Goal: Task Accomplishment & Management: Use online tool/utility

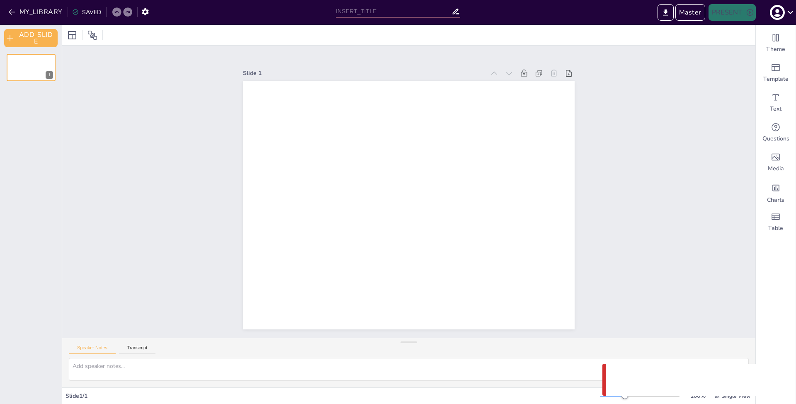
type input "Untitled presentation"
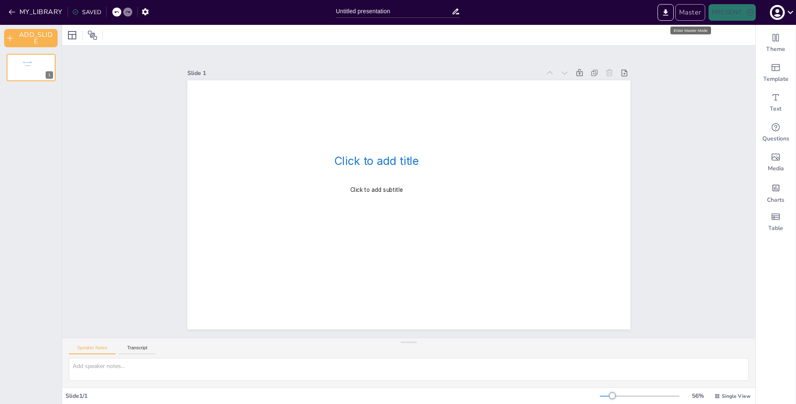
click at [700, 15] on button "Master" at bounding box center [690, 12] width 30 height 17
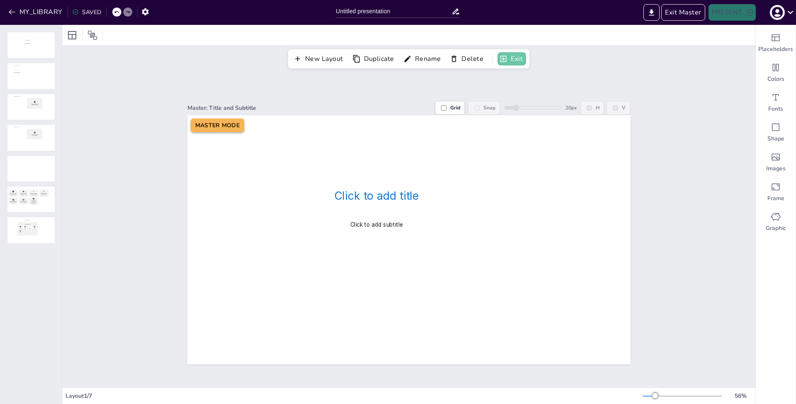
click at [515, 57] on button "Exit" at bounding box center [511, 58] width 29 height 13
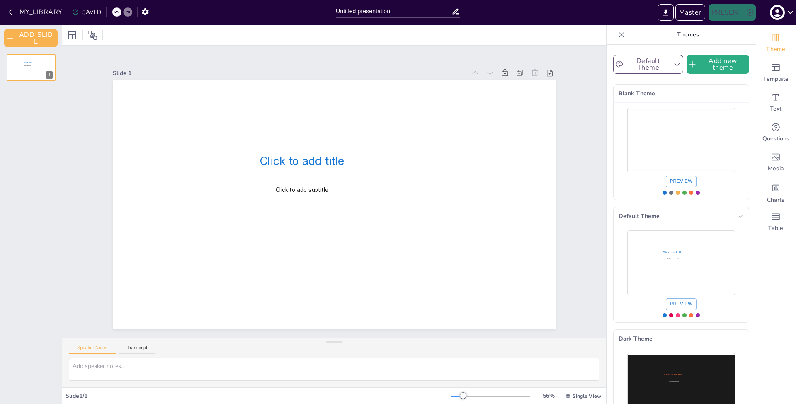
click at [661, 63] on button "Default Theme" at bounding box center [648, 64] width 70 height 19
click at [644, 95] on span "Blank Theme" at bounding box center [648, 95] width 34 height 8
click at [651, 65] on button "Blank Theme" at bounding box center [646, 64] width 67 height 19
click at [645, 108] on span "Default Theme" at bounding box center [650, 112] width 38 height 8
click at [773, 104] on div "Text" at bounding box center [775, 103] width 40 height 30
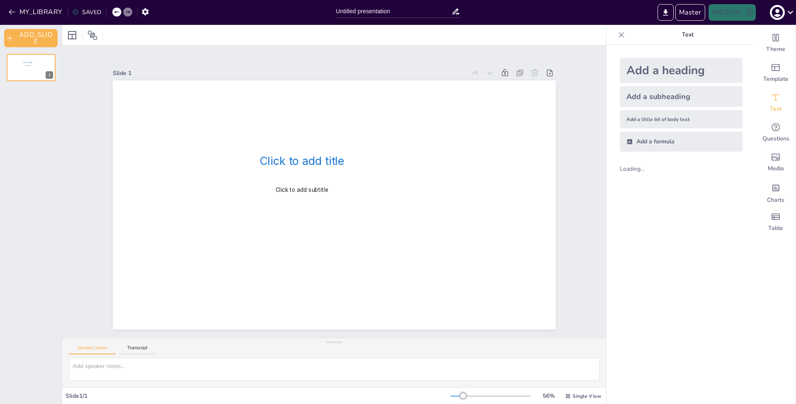
click at [675, 65] on div "Add a heading" at bounding box center [680, 70] width 123 height 25
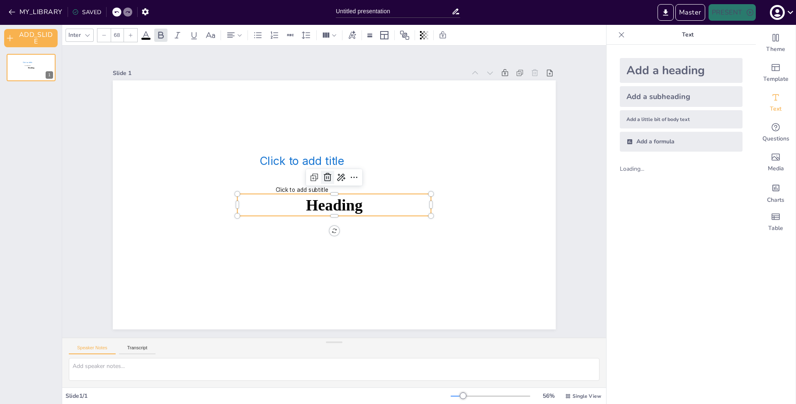
click at [324, 173] on icon at bounding box center [327, 177] width 7 height 8
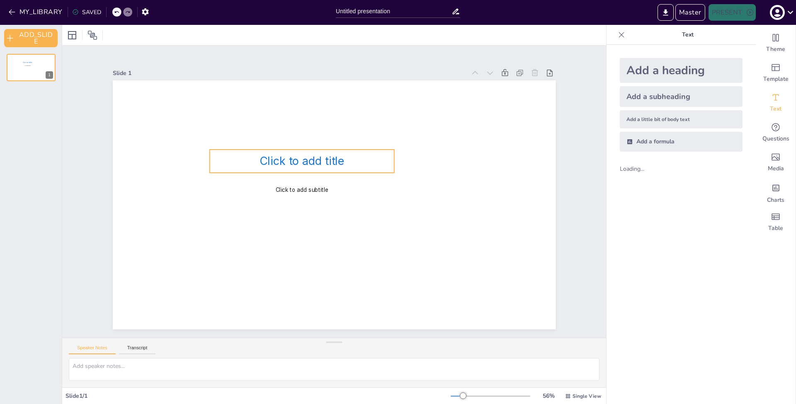
click at [319, 163] on span "Click to add title" at bounding box center [301, 161] width 85 height 14
click at [293, 128] on icon at bounding box center [295, 133] width 10 height 10
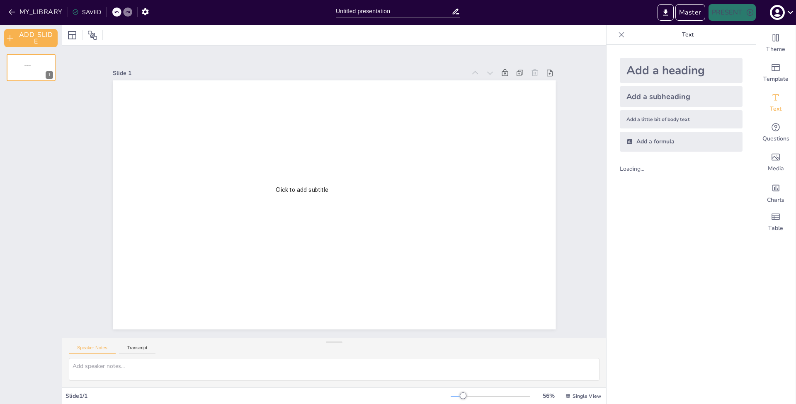
click at [684, 59] on div "Add a heading" at bounding box center [680, 70] width 123 height 25
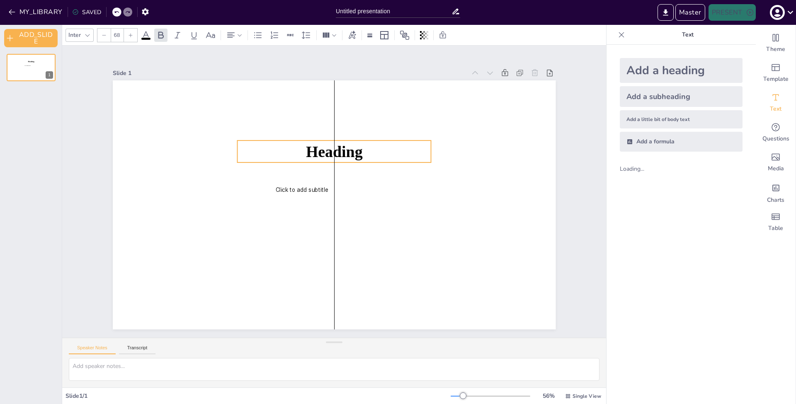
drag, startPoint x: 373, startPoint y: 191, endPoint x: 358, endPoint y: 190, distance: 14.6
click at [371, 141] on p "Heading" at bounding box center [334, 151] width 194 height 22
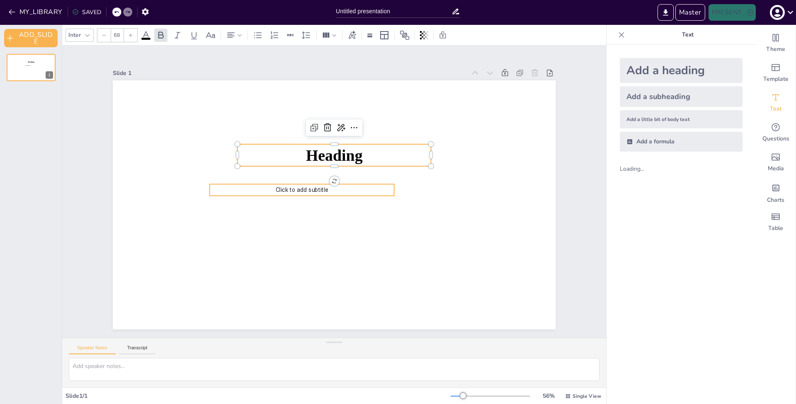
click at [358, 191] on p "Click to add subtitle" at bounding box center [302, 190] width 184 height 8
type input "24"
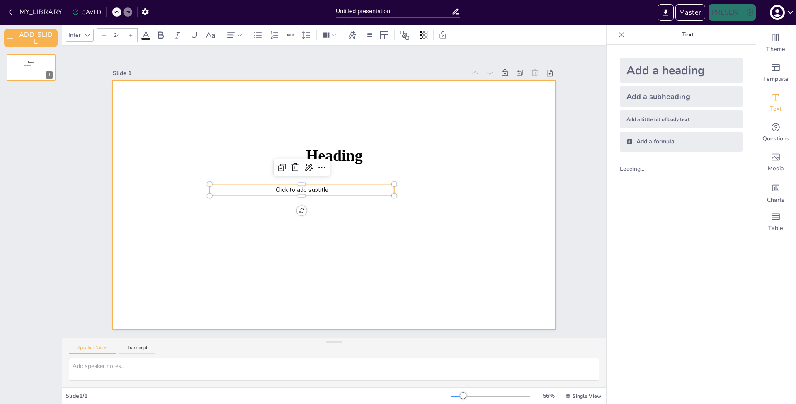
click at [386, 228] on div at bounding box center [334, 204] width 443 height 249
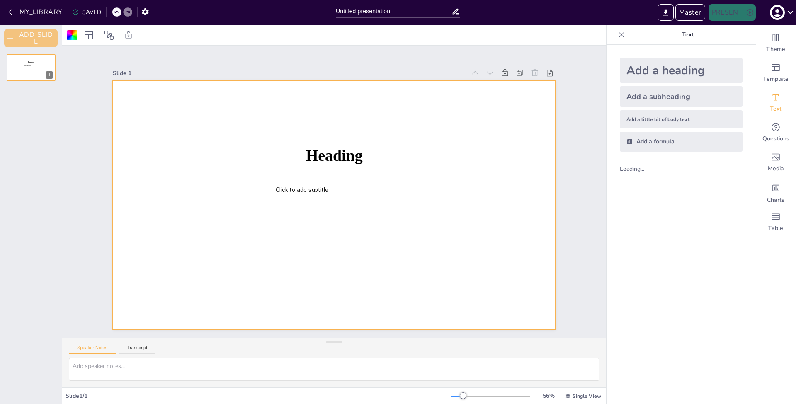
click at [39, 35] on button "ADD_SLIDE" at bounding box center [30, 38] width 53 height 18
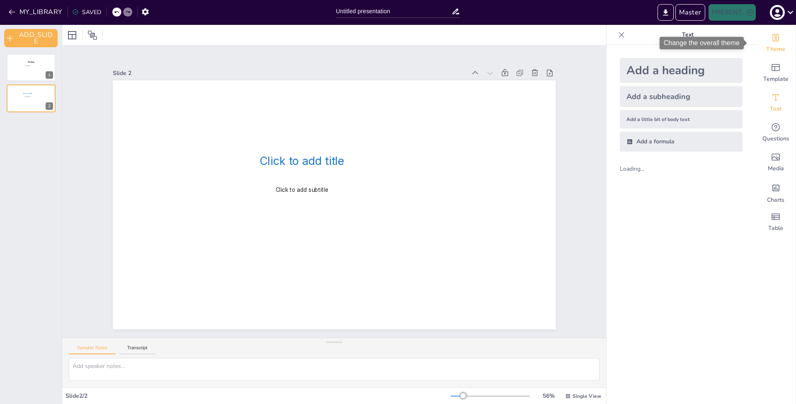
click at [760, 39] on div "Theme" at bounding box center [775, 43] width 40 height 30
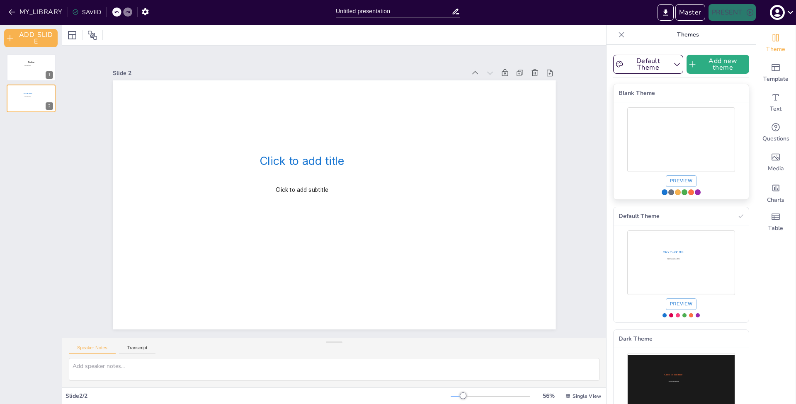
scroll to position [47, 0]
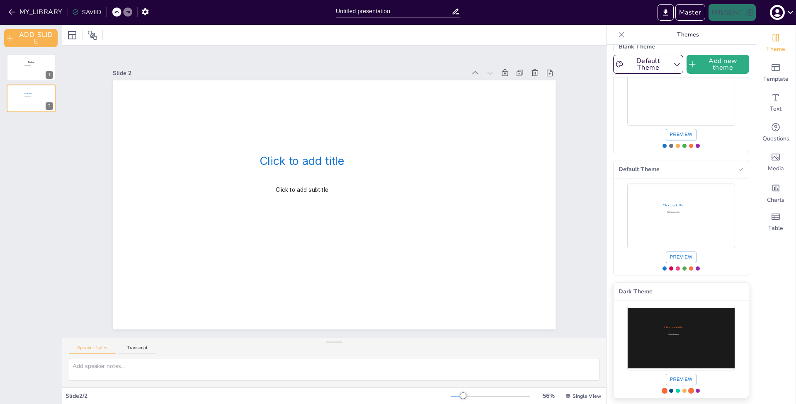
click at [678, 330] on div "Use theme Dark Theme" at bounding box center [681, 338] width 108 height 60
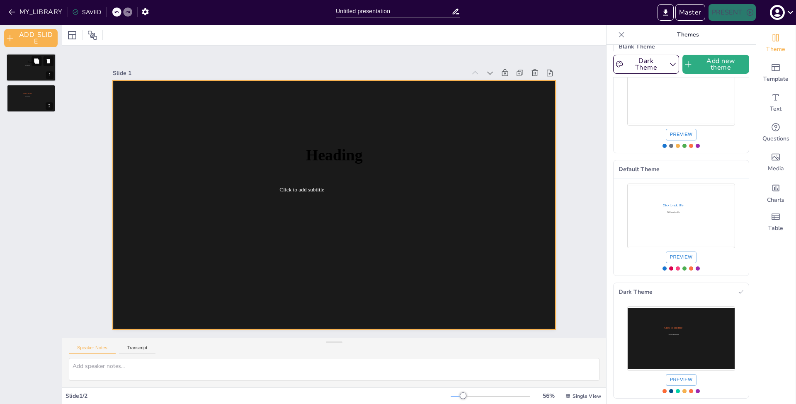
click at [18, 63] on div at bounding box center [31, 67] width 50 height 28
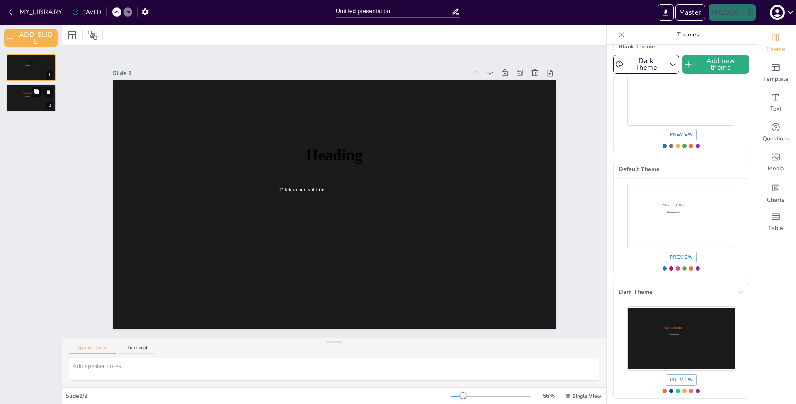
click at [33, 102] on div at bounding box center [31, 99] width 50 height 28
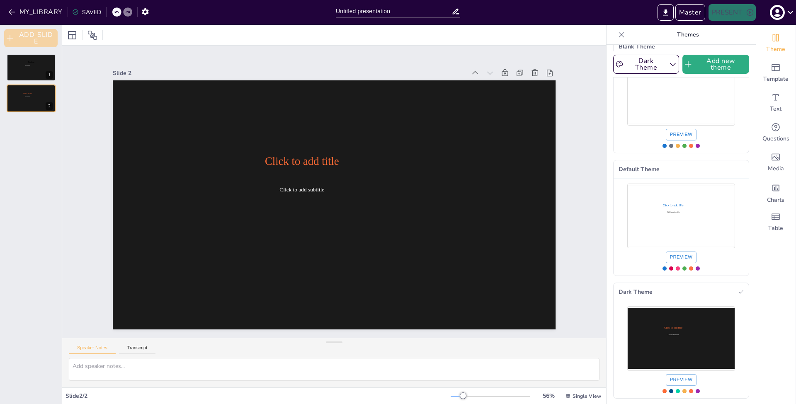
click at [32, 35] on button "ADD_SLIDE" at bounding box center [30, 38] width 53 height 18
click at [88, 38] on icon at bounding box center [92, 35] width 10 height 10
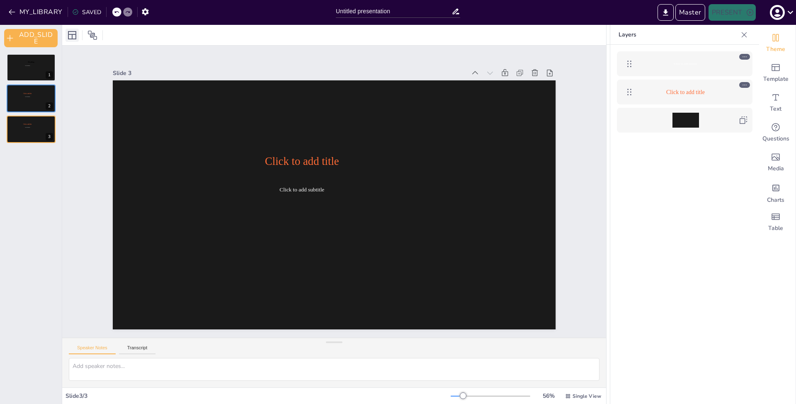
click at [71, 33] on icon at bounding box center [72, 35] width 10 height 10
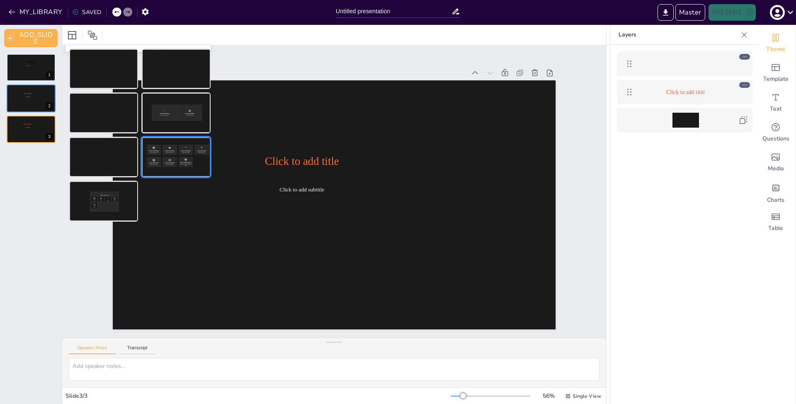
click at [181, 165] on div at bounding box center [176, 157] width 68 height 39
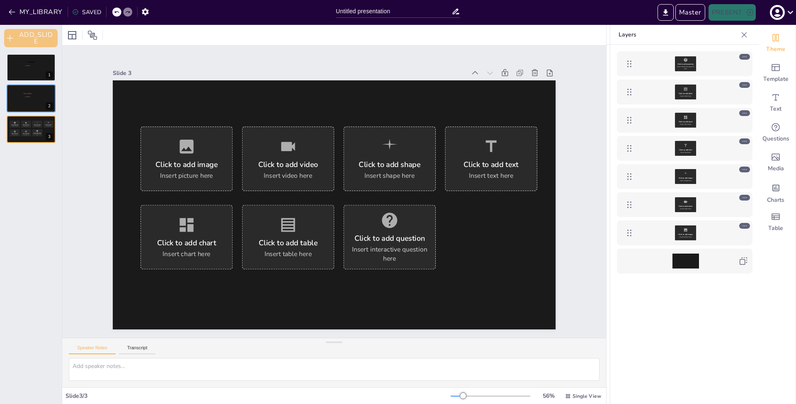
click at [17, 41] on button "ADD_SLIDE" at bounding box center [30, 38] width 53 height 18
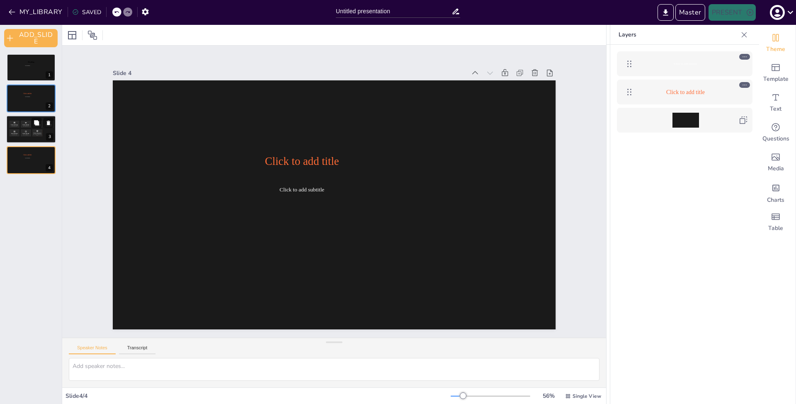
click at [39, 131] on div "Click to add question Insert interactive question here" at bounding box center [37, 132] width 10 height 7
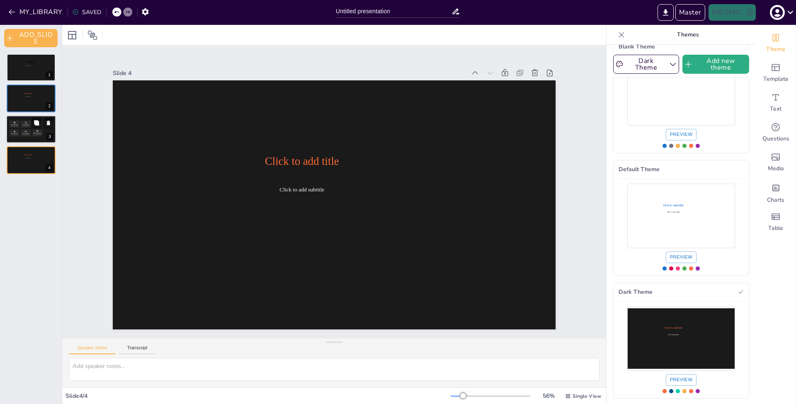
click at [22, 135] on div "Click to add table Insert table here" at bounding box center [26, 132] width 10 height 7
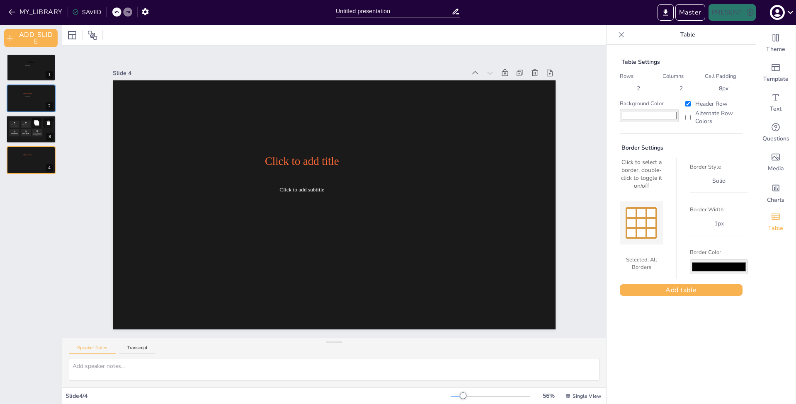
click at [39, 140] on div at bounding box center [31, 129] width 50 height 28
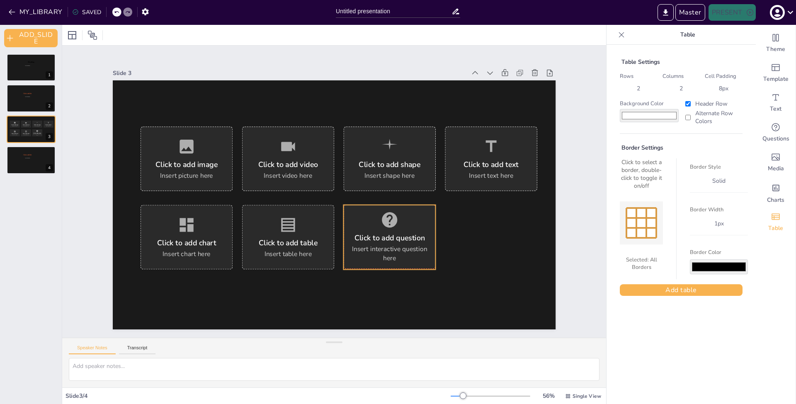
click at [387, 244] on div "Insert interactive question here" at bounding box center [389, 253] width 77 height 18
click at [628, 34] on p "Table" at bounding box center [687, 35] width 119 height 20
click at [617, 34] on icon at bounding box center [621, 35] width 8 height 8
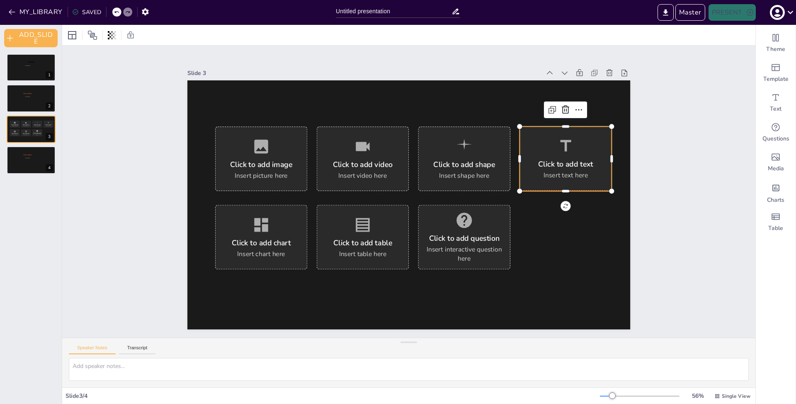
click at [559, 159] on div "Click to add text" at bounding box center [565, 164] width 55 height 10
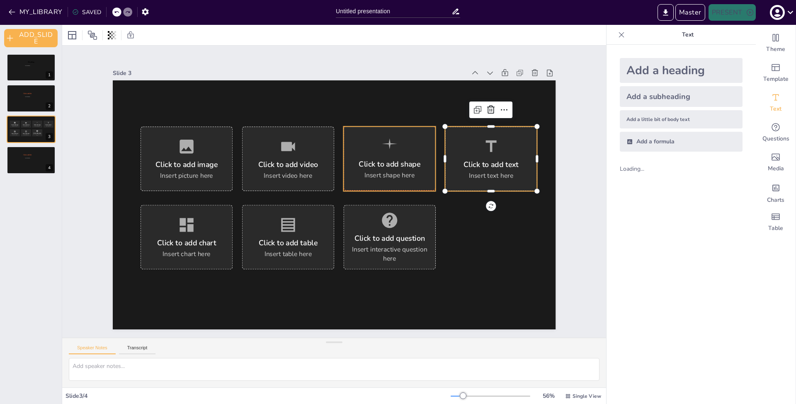
click at [397, 163] on div "Click to add shape" at bounding box center [389, 164] width 62 height 10
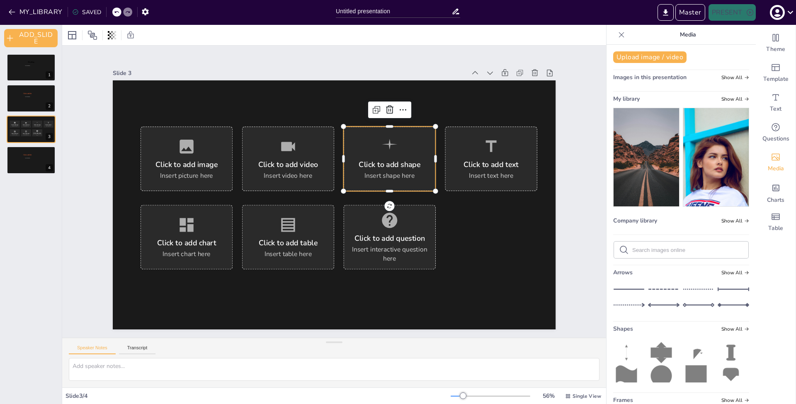
click at [661, 346] on icon at bounding box center [660, 352] width 21 height 21
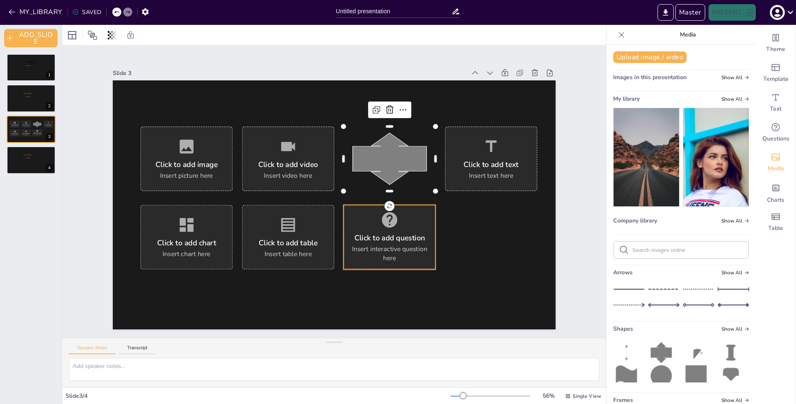
click at [390, 240] on div "Click to add question Insert interactive question here" at bounding box center [389, 236] width 92 height 65
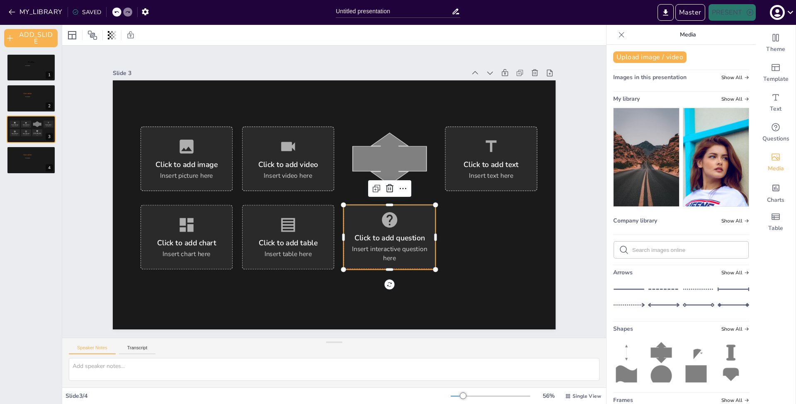
click at [388, 240] on div "Click to add question" at bounding box center [389, 238] width 70 height 10
click at [288, 240] on div "Click to add table" at bounding box center [287, 242] width 59 height 10
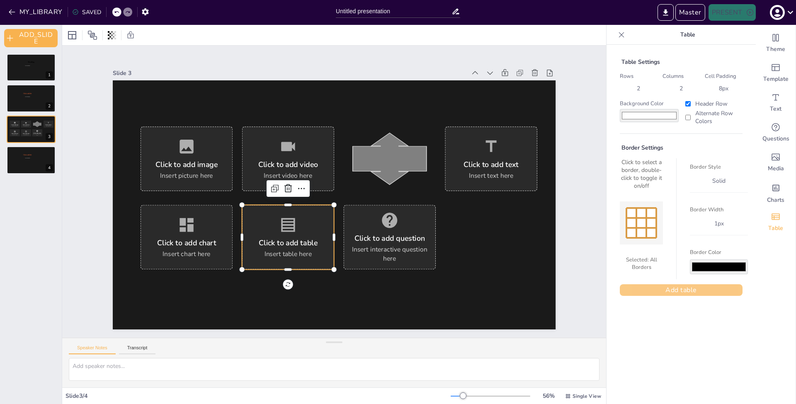
click at [664, 287] on button "Add table" at bounding box center [680, 290] width 123 height 12
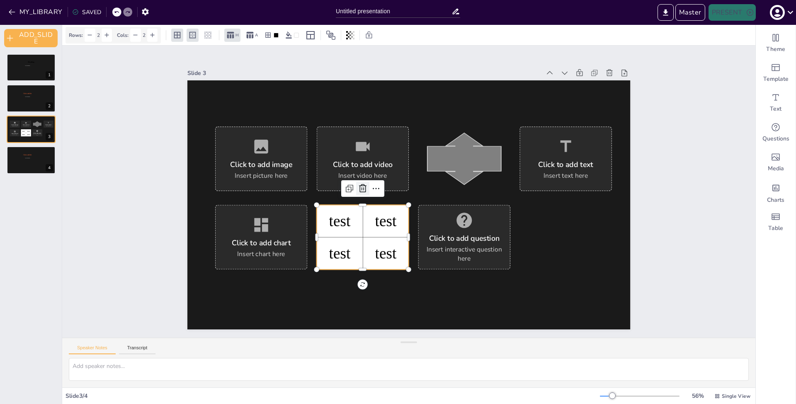
click at [359, 189] on icon at bounding box center [362, 188] width 7 height 8
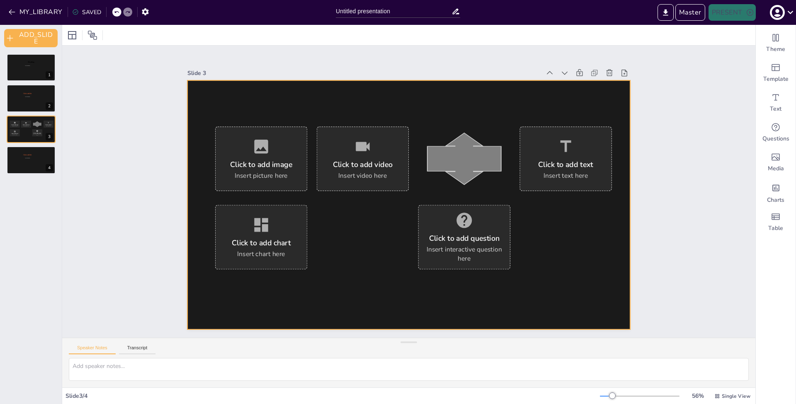
click at [334, 244] on div at bounding box center [408, 204] width 443 height 249
click at [358, 172] on div "Insert video here" at bounding box center [362, 175] width 48 height 9
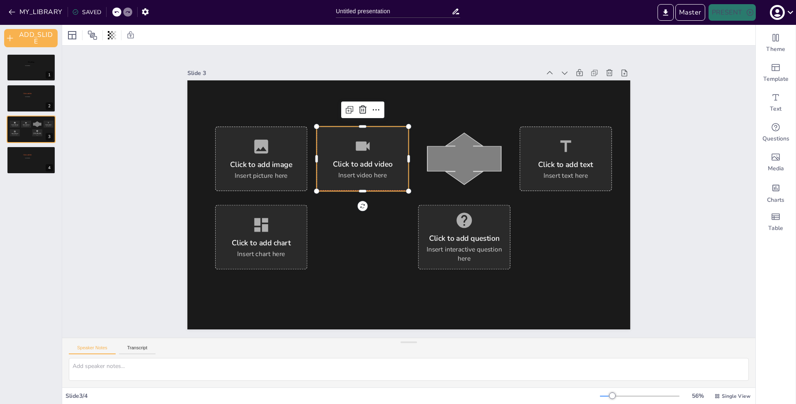
click at [367, 160] on div "Click to add video" at bounding box center [362, 164] width 60 height 10
click at [258, 159] on div "Click to add image" at bounding box center [261, 164] width 62 height 10
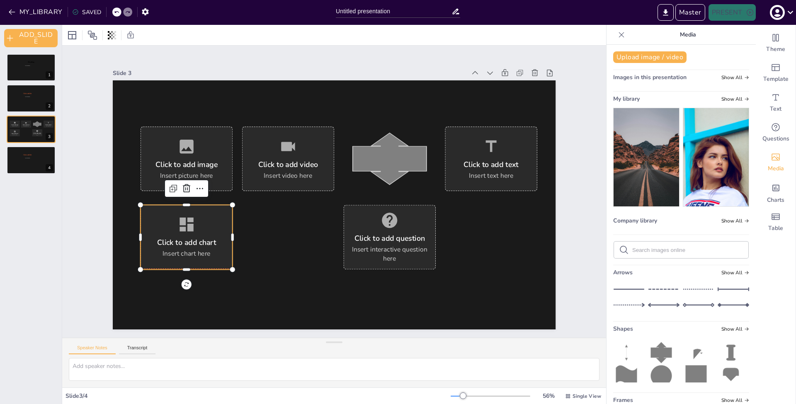
click at [208, 237] on div "Click to add chart" at bounding box center [186, 242] width 59 height 10
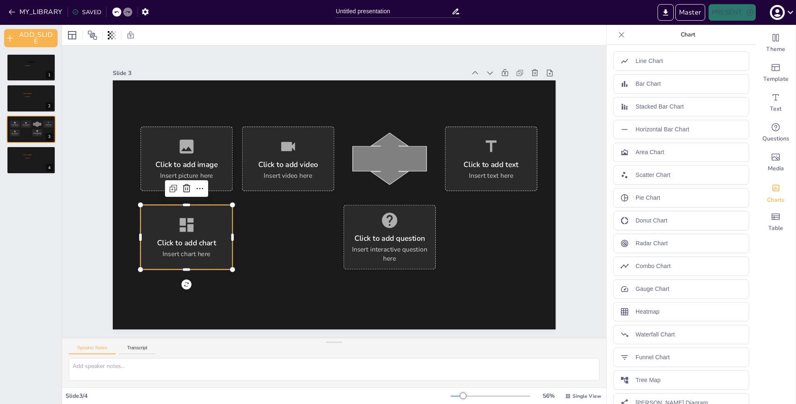
scroll to position [15, 0]
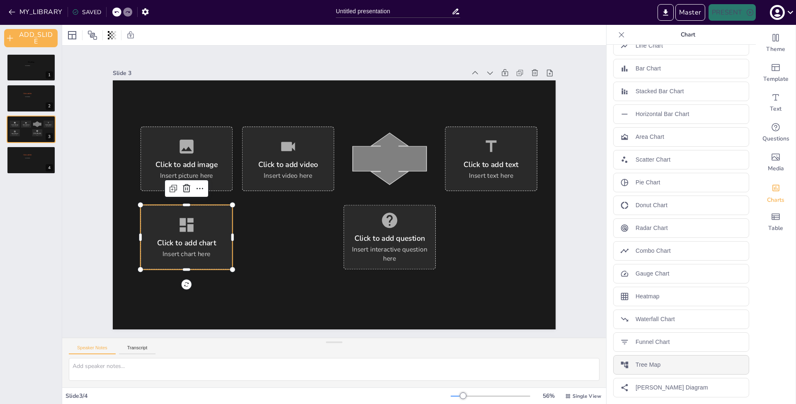
click at [647, 364] on p "Tree Map" at bounding box center [647, 364] width 25 height 9
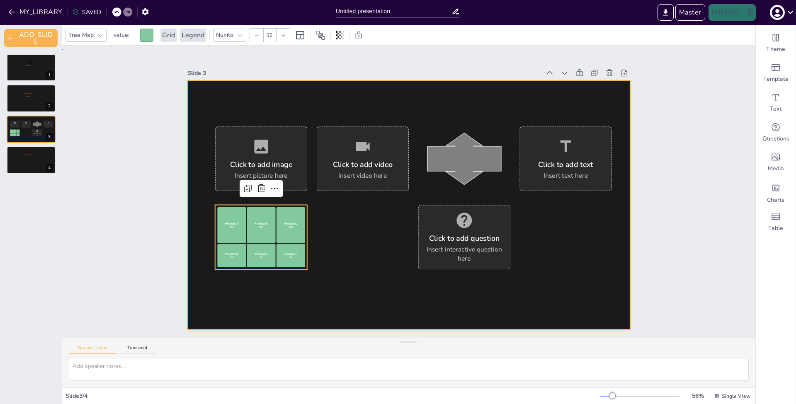
click at [330, 283] on div at bounding box center [408, 204] width 443 height 249
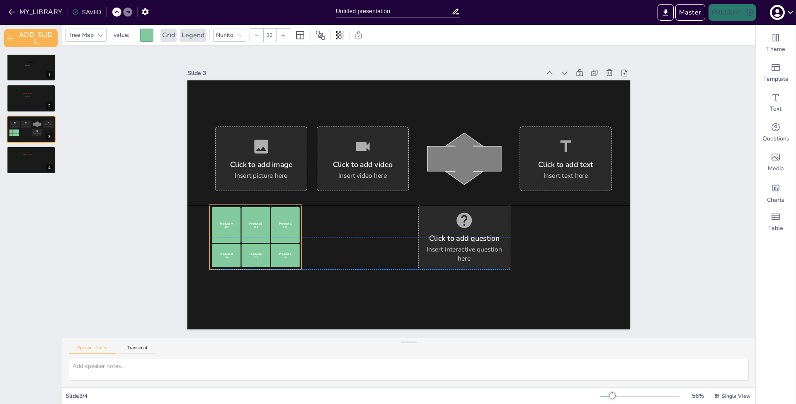
drag, startPoint x: 278, startPoint y: 228, endPoint x: 273, endPoint y: 229, distance: 5.5
click at [273, 229] on div "Product C 200" at bounding box center [285, 225] width 29 height 36
drag, startPoint x: 273, startPoint y: 229, endPoint x: 281, endPoint y: 229, distance: 7.9
click at [281, 229] on div "Product C 200" at bounding box center [290, 225] width 29 height 36
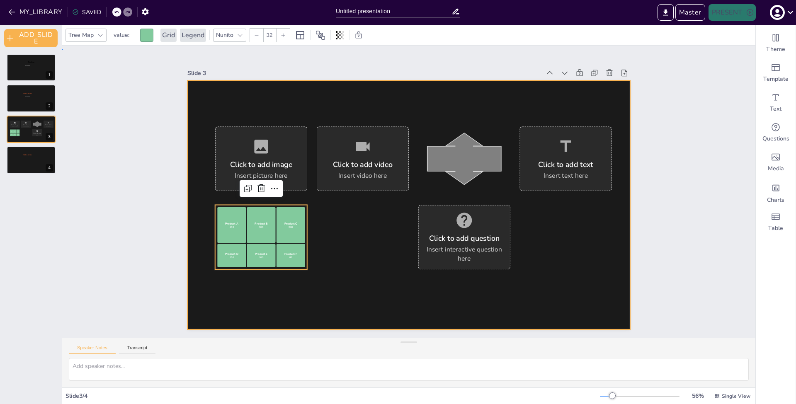
click at [344, 283] on div at bounding box center [408, 204] width 443 height 249
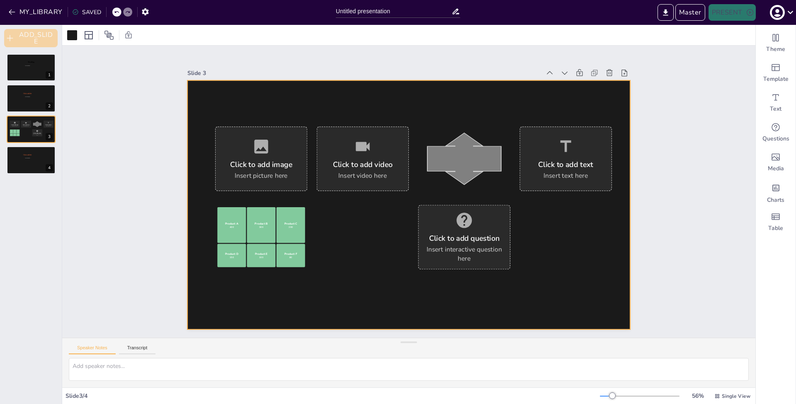
click at [51, 41] on button "ADD_SLIDE" at bounding box center [30, 38] width 53 height 18
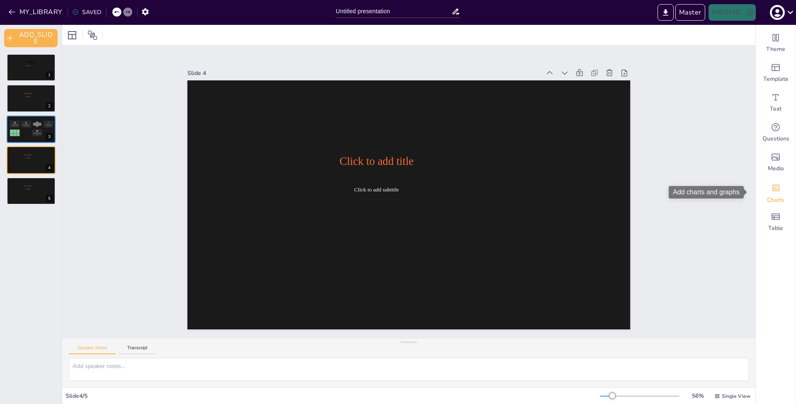
click at [771, 193] on div "Add charts and graphs" at bounding box center [775, 186] width 9 height 13
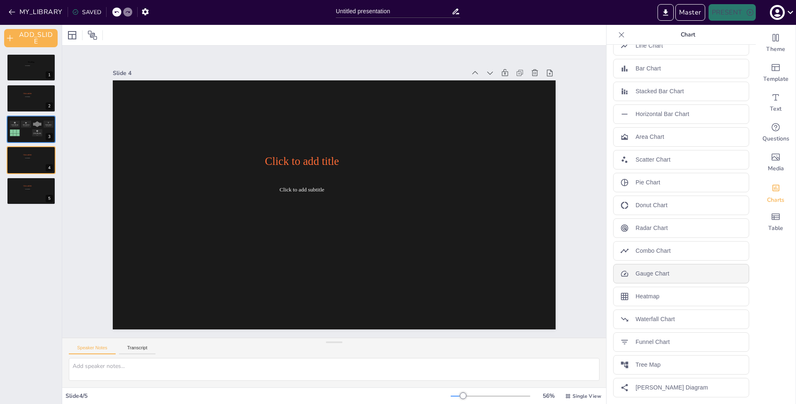
click at [657, 267] on div "Gauge Chart" at bounding box center [681, 273] width 136 height 19
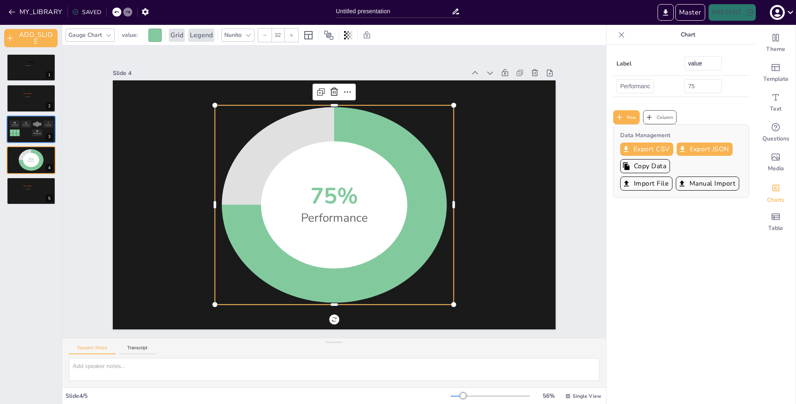
click at [646, 120] on icon "button" at bounding box center [649, 117] width 8 height 8
click at [771, 194] on div "Add charts and graphs" at bounding box center [775, 186] width 9 height 13
click at [619, 36] on icon at bounding box center [621, 34] width 5 height 5
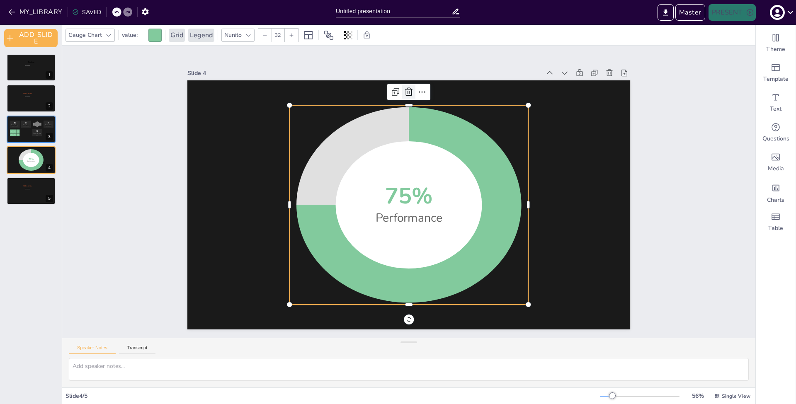
click at [405, 89] on icon at bounding box center [408, 92] width 7 height 8
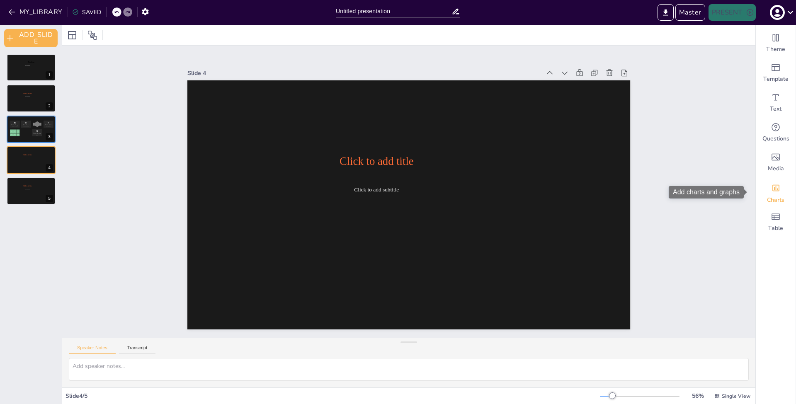
click at [772, 188] on icon "Add charts and graphs" at bounding box center [775, 188] width 7 height 7
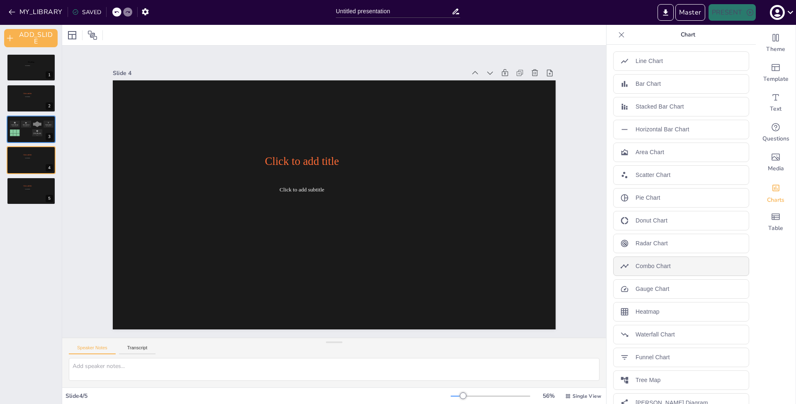
scroll to position [15, 0]
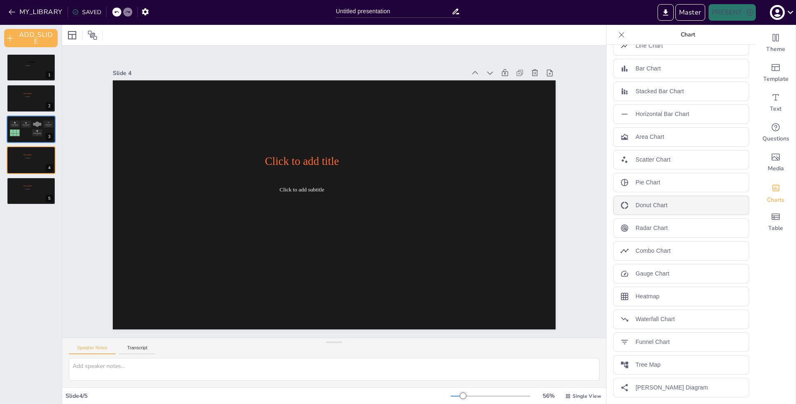
click at [648, 206] on p "Donut Chart" at bounding box center [651, 205] width 32 height 9
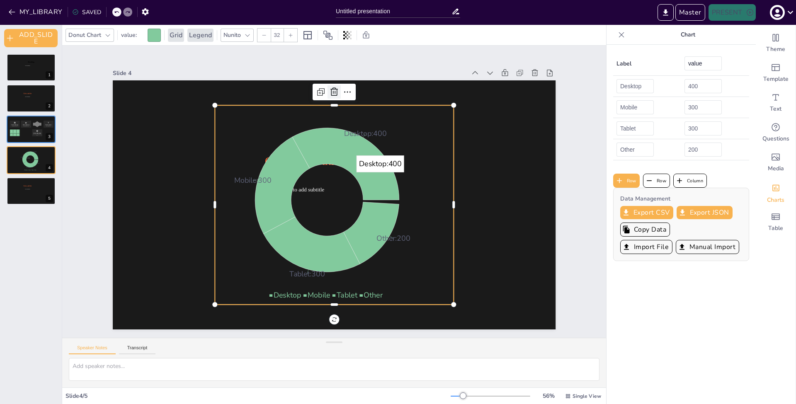
click at [329, 90] on icon at bounding box center [334, 92] width 10 height 10
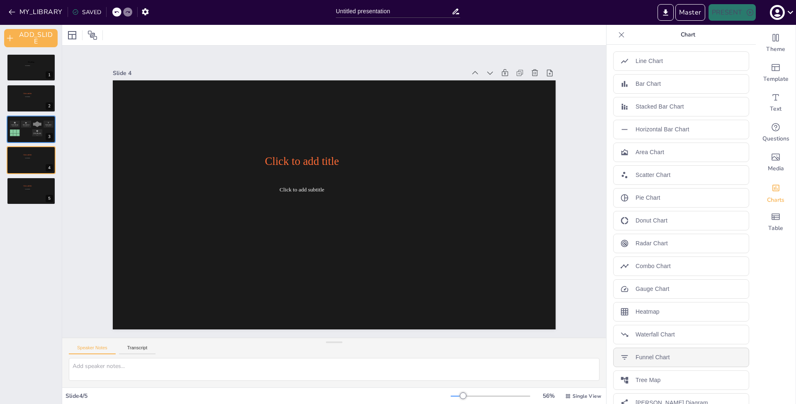
scroll to position [15, 0]
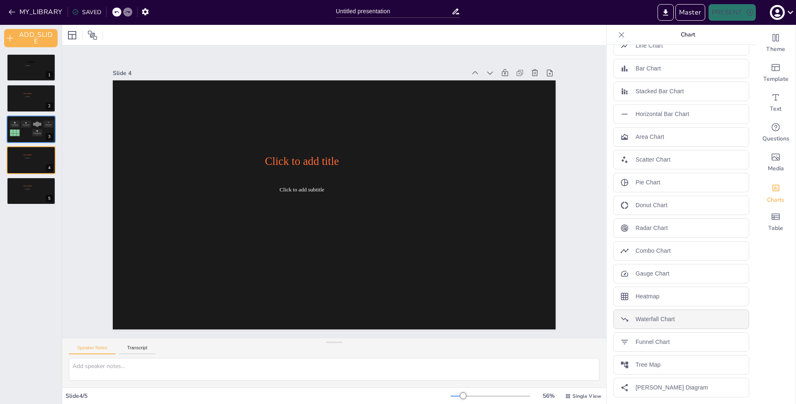
click at [648, 318] on p "Waterfall Chart" at bounding box center [654, 319] width 39 height 9
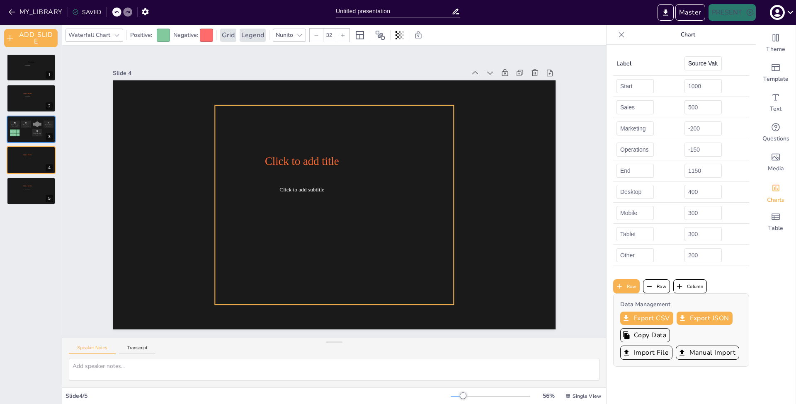
type input "value"
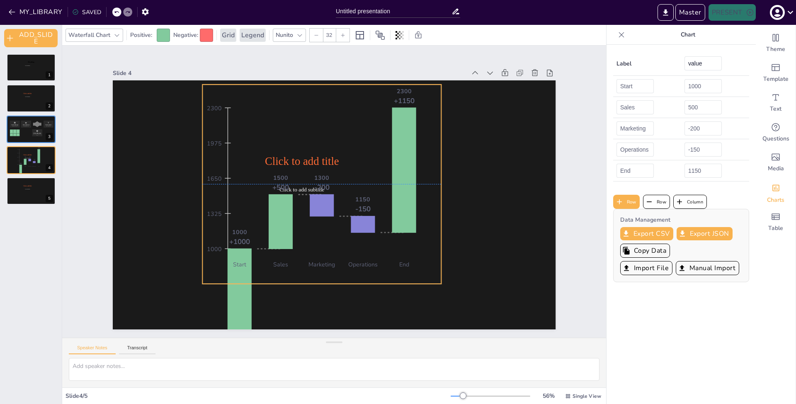
drag, startPoint x: 392, startPoint y: 240, endPoint x: 387, endPoint y: 225, distance: 15.7
click at [387, 225] on icon "1000 1325 1650 1975 2300 + 1000 1000 Start + 500 1500 Sales -200 1300 Marketing…" at bounding box center [321, 184] width 235 height 196
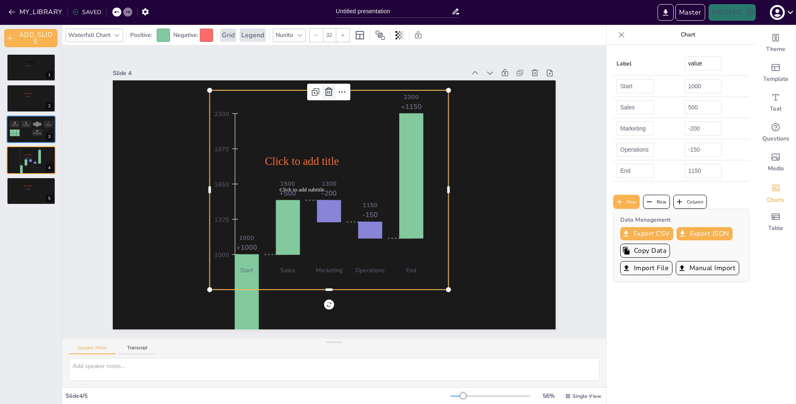
click at [327, 87] on icon at bounding box center [329, 92] width 10 height 10
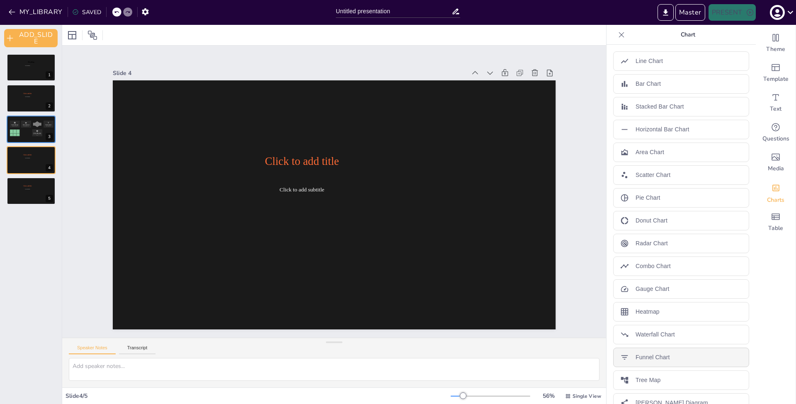
scroll to position [15, 0]
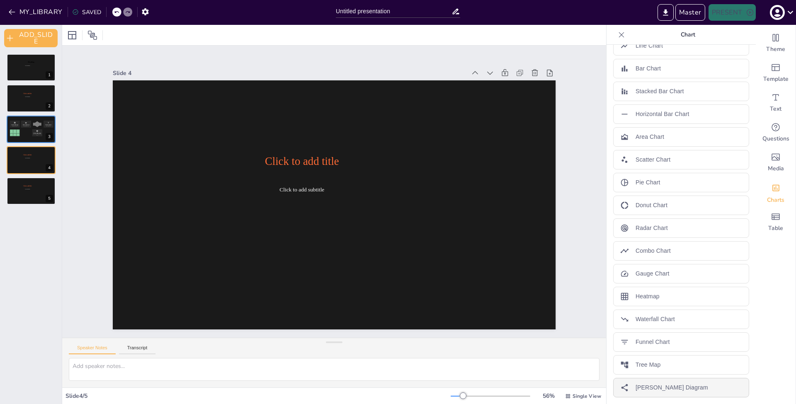
click at [657, 392] on p "[PERSON_NAME] Diagram" at bounding box center [671, 387] width 73 height 9
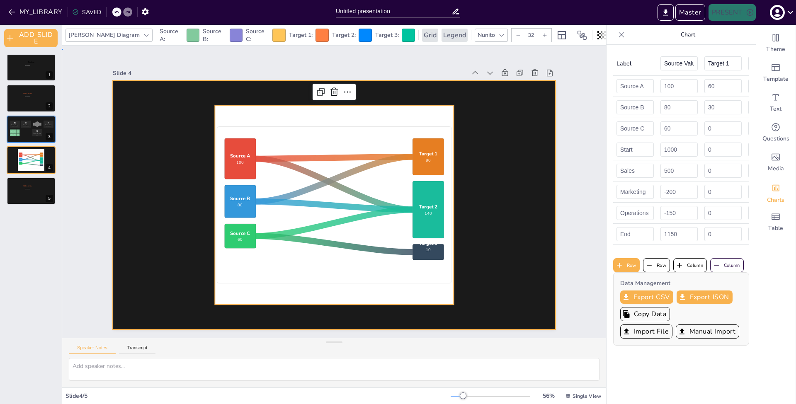
click at [505, 181] on div at bounding box center [334, 204] width 443 height 249
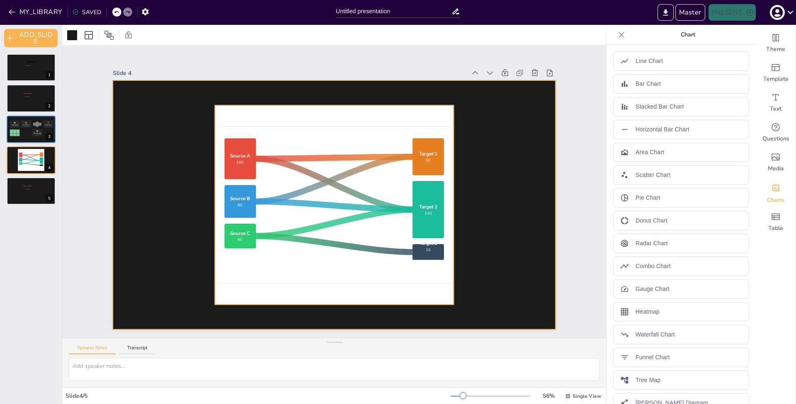
click at [403, 178] on rect at bounding box center [334, 205] width 235 height 157
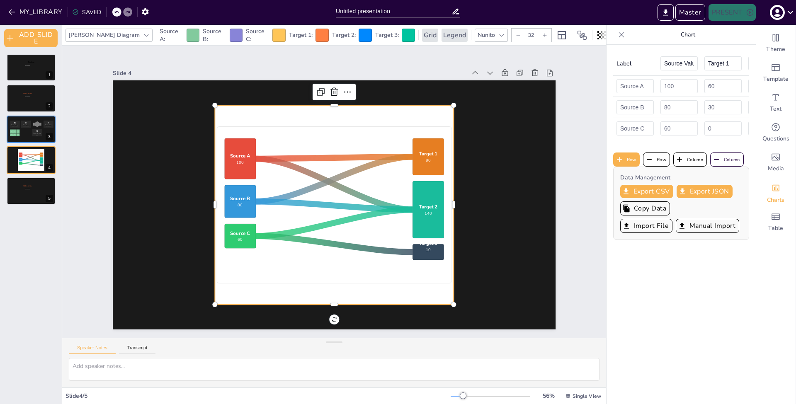
click at [423, 160] on rect at bounding box center [427, 156] width 31 height 37
click at [358, 31] on div at bounding box center [364, 35] width 13 height 13
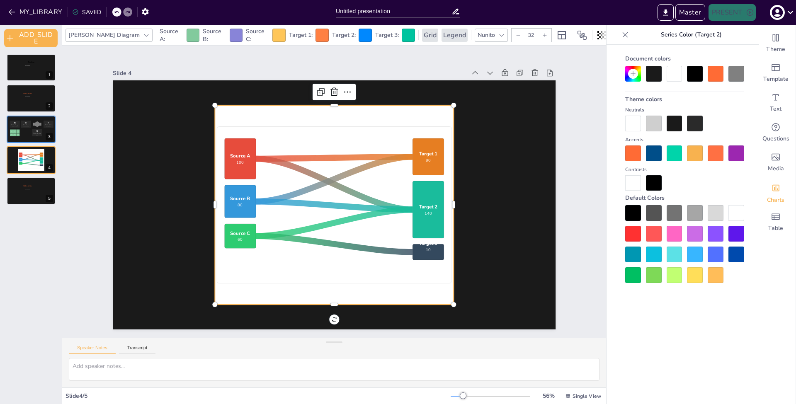
click at [654, 213] on div at bounding box center [654, 213] width 16 height 16
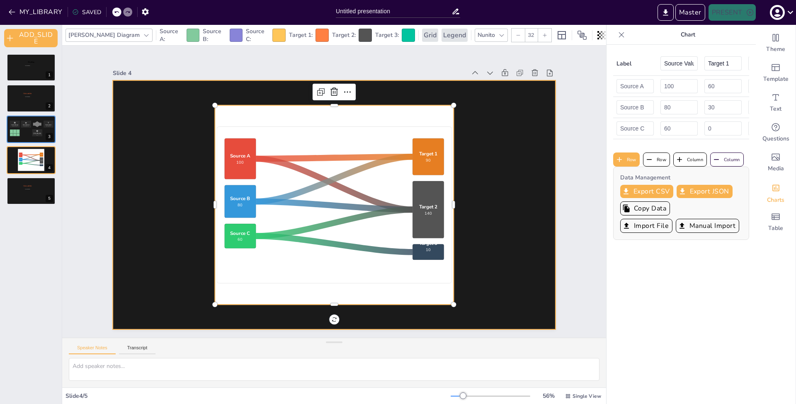
click at [522, 232] on div at bounding box center [334, 204] width 443 height 249
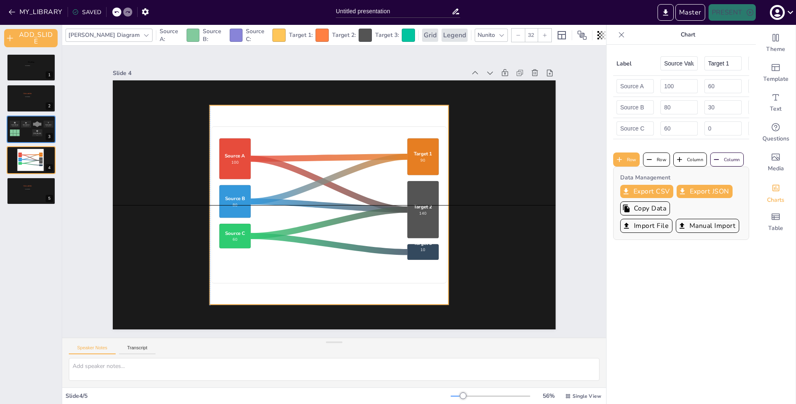
drag, startPoint x: 438, startPoint y: 223, endPoint x: 400, endPoint y: 221, distance: 37.3
click at [403, 227] on icon "Source A 100 Source B 80 Source C 60 Target 1 90 Target 2 140 Target 3 10" at bounding box center [328, 205] width 235 height 196
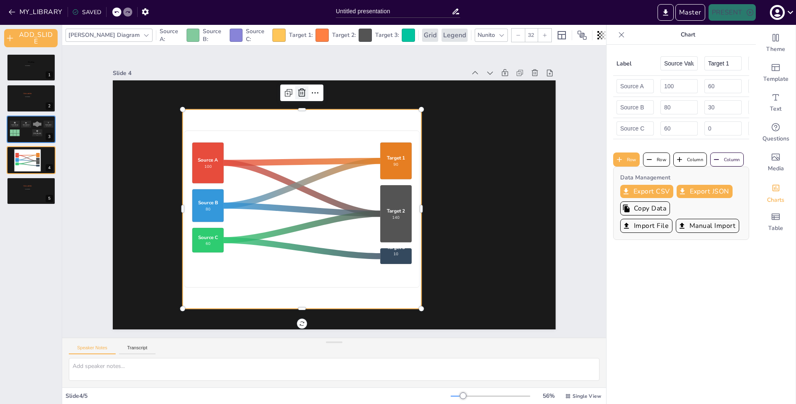
click at [297, 92] on icon at bounding box center [302, 93] width 10 height 10
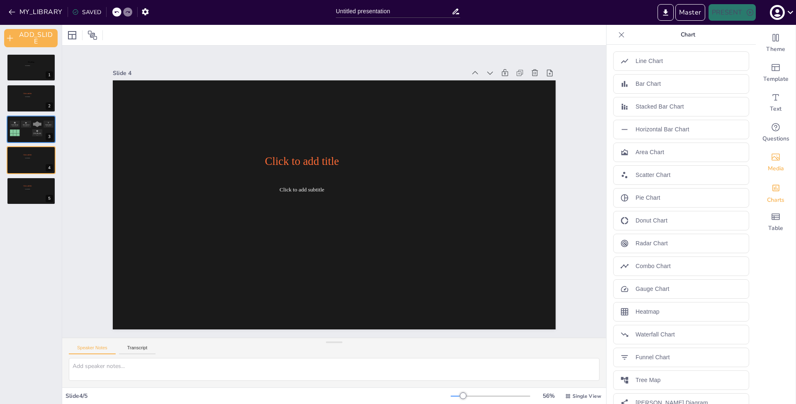
click at [770, 161] on icon "Add images, graphics, shapes or video" at bounding box center [775, 157] width 10 height 10
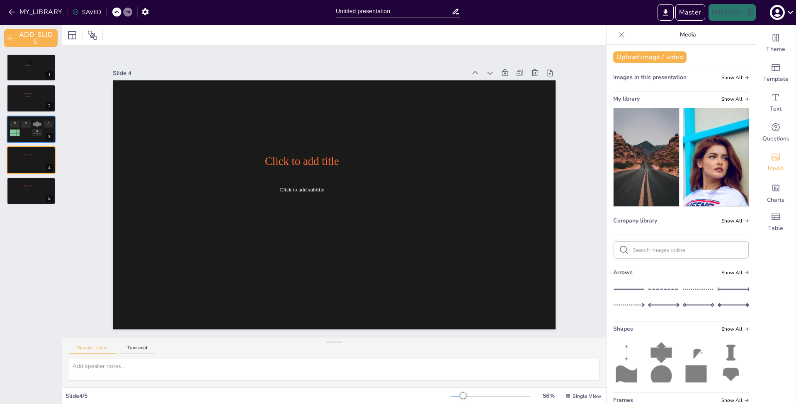
scroll to position [49, 0]
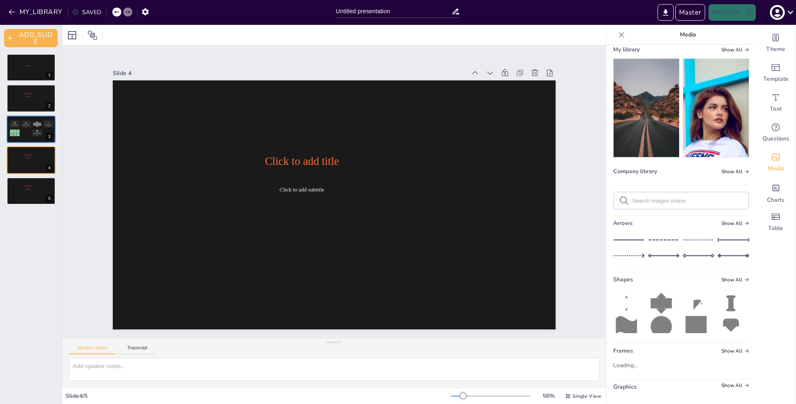
click at [693, 300] on icon at bounding box center [697, 305] width 8 height 10
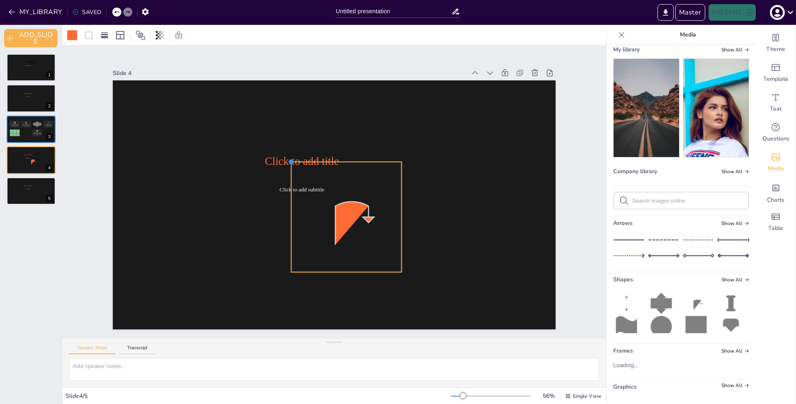
drag, startPoint x: 320, startPoint y: 194, endPoint x: 273, endPoint y: 164, distance: 56.4
click at [273, 164] on div "Click to add title Click to add subtitle" at bounding box center [334, 204] width 443 height 249
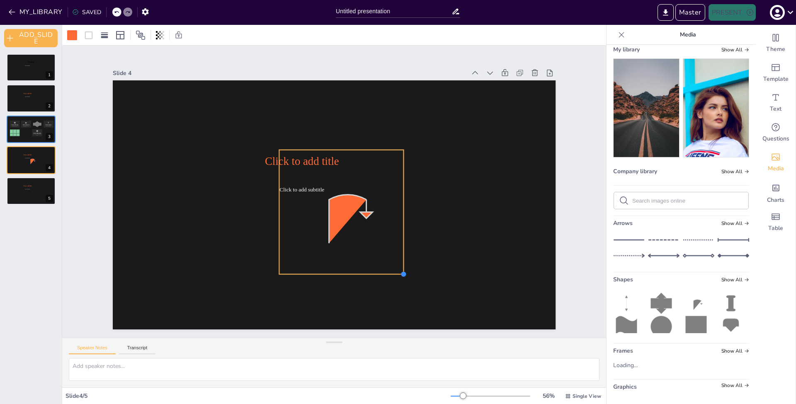
drag, startPoint x: 394, startPoint y: 270, endPoint x: 404, endPoint y: 276, distance: 11.5
click at [404, 276] on div at bounding box center [403, 274] width 7 height 7
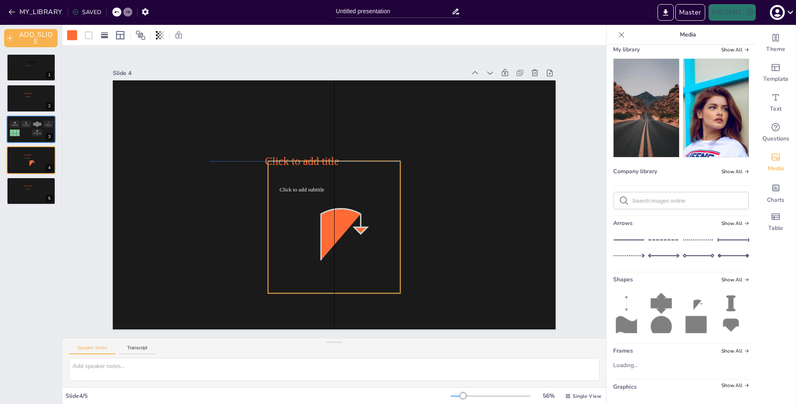
drag, startPoint x: 380, startPoint y: 253, endPoint x: 370, endPoint y: 264, distance: 14.6
click at [370, 264] on icon at bounding box center [334, 227] width 132 height 132
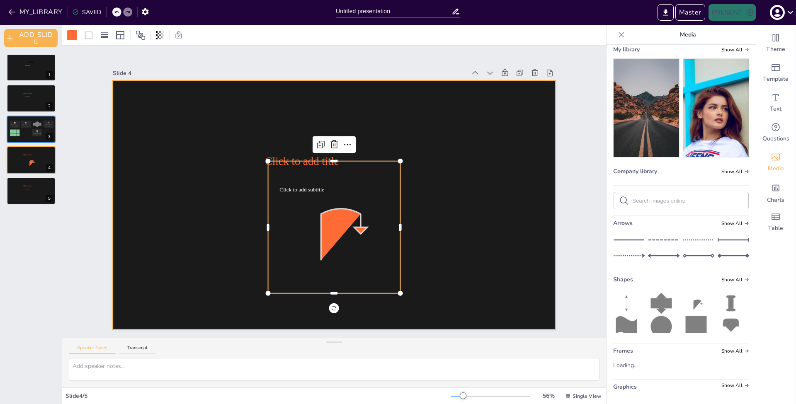
click at [451, 247] on div at bounding box center [334, 204] width 443 height 249
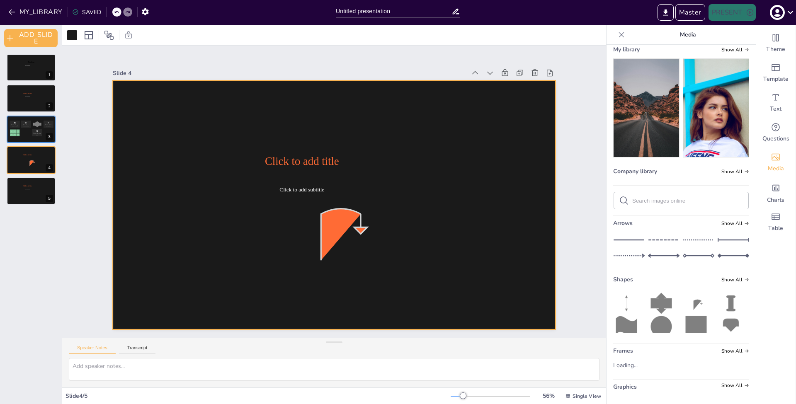
click at [658, 324] on icon at bounding box center [660, 328] width 21 height 24
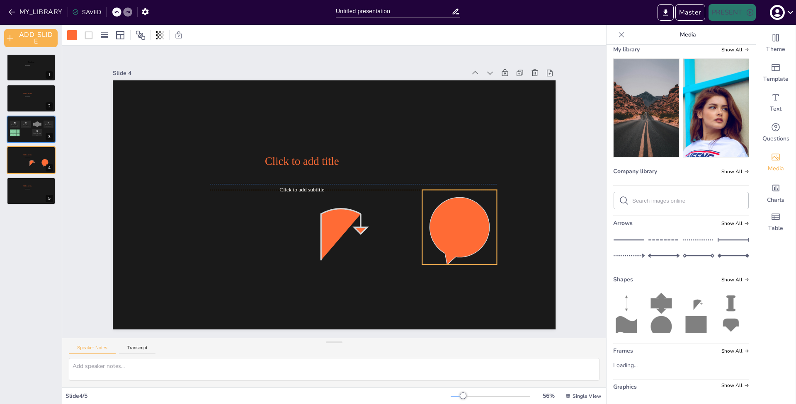
drag, startPoint x: 372, startPoint y: 244, endPoint x: 467, endPoint y: 233, distance: 95.9
click at [467, 233] on icon at bounding box center [459, 230] width 60 height 67
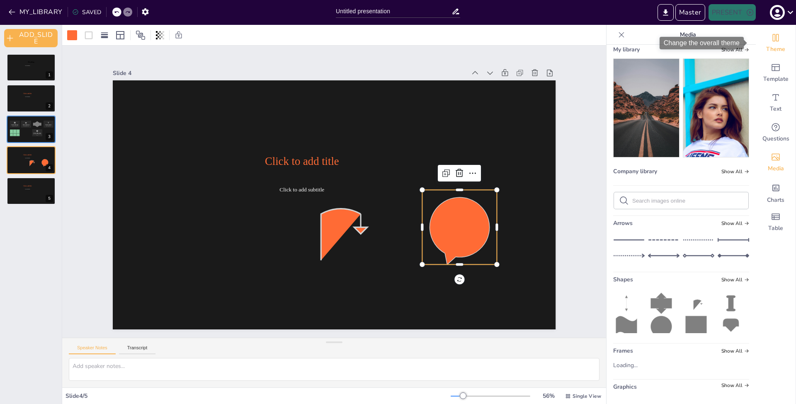
click at [772, 36] on icon "Change the overall theme" at bounding box center [775, 38] width 10 height 10
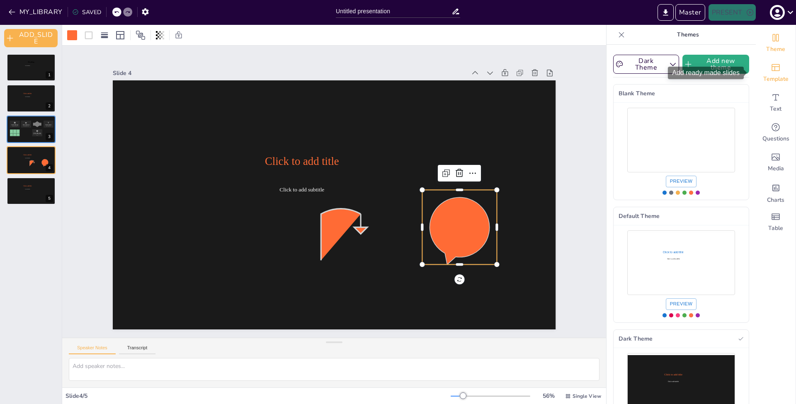
click at [773, 70] on icon "Add ready made slides" at bounding box center [775, 67] width 8 height 7
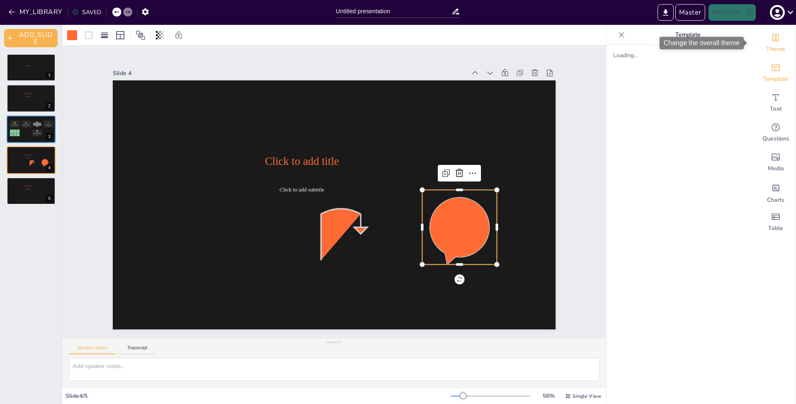
click at [766, 52] on span "Theme" at bounding box center [775, 49] width 19 height 8
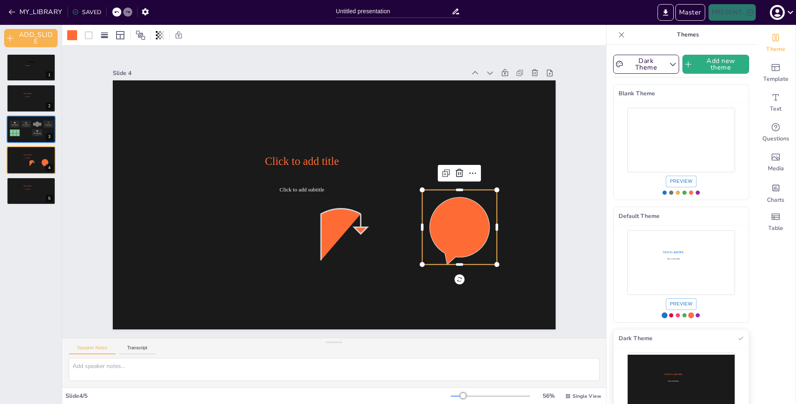
scroll to position [47, 0]
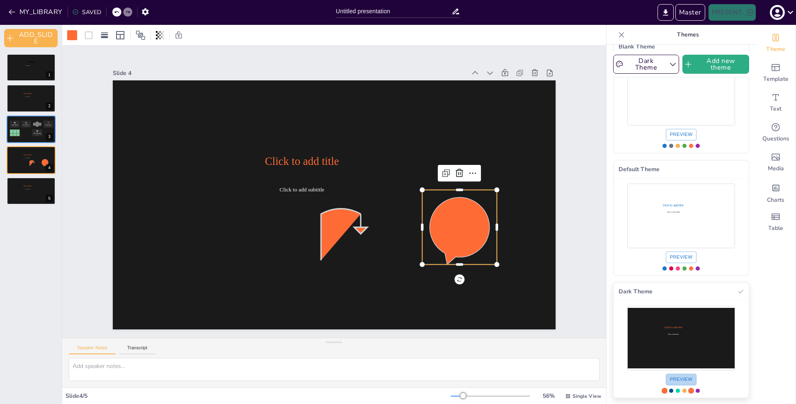
click at [666, 380] on button "Preview" at bounding box center [680, 380] width 31 height 12
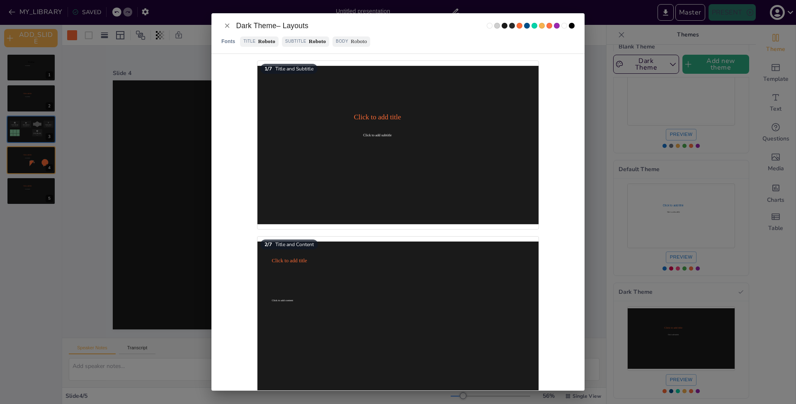
scroll to position [900, 0]
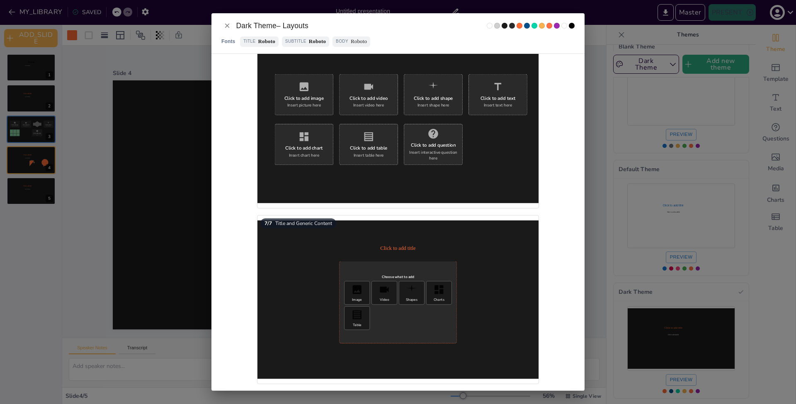
click at [361, 265] on div "Choose what to add Image Video Shapes Charts Table" at bounding box center [397, 302] width 117 height 82
click at [156, 250] on div "Dark Theme – Layouts Fonts Title Roboto Subtitle Roboto Body Roboto 1 / 7 Title…" at bounding box center [398, 202] width 796 height 404
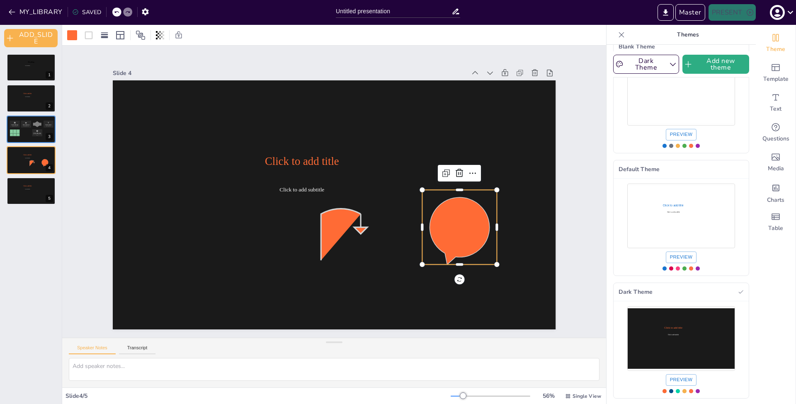
scroll to position [0, 0]
click at [121, 36] on icon at bounding box center [120, 35] width 10 height 10
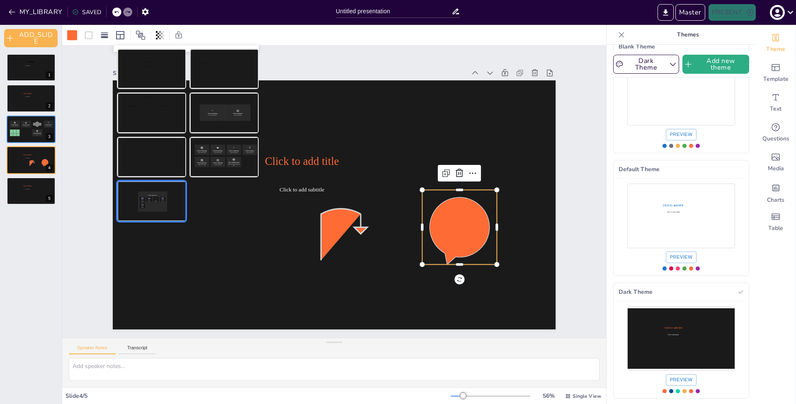
click at [155, 197] on div at bounding box center [152, 200] width 68 height 39
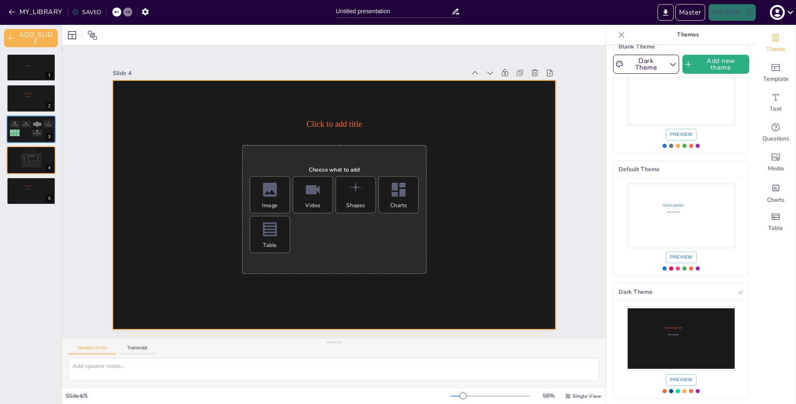
click at [459, 224] on div at bounding box center [334, 204] width 443 height 249
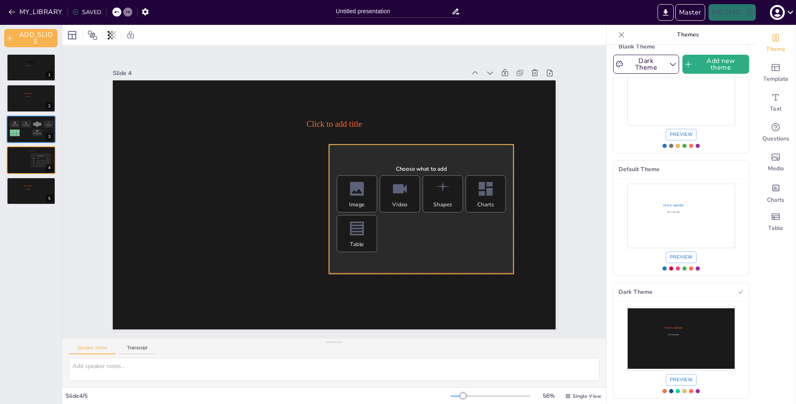
drag, startPoint x: 353, startPoint y: 153, endPoint x: 440, endPoint y: 153, distance: 87.0
click at [440, 153] on div "Choose what to add Image Video Shapes Charts Table" at bounding box center [421, 208] width 184 height 129
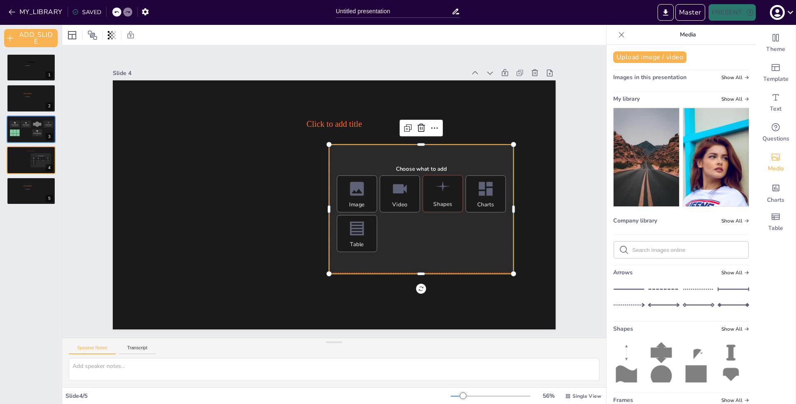
click at [448, 192] on div "Shapes" at bounding box center [442, 193] width 40 height 37
click at [438, 201] on div "Shapes" at bounding box center [442, 204] width 19 height 7
click at [685, 371] on icon at bounding box center [695, 377] width 21 height 24
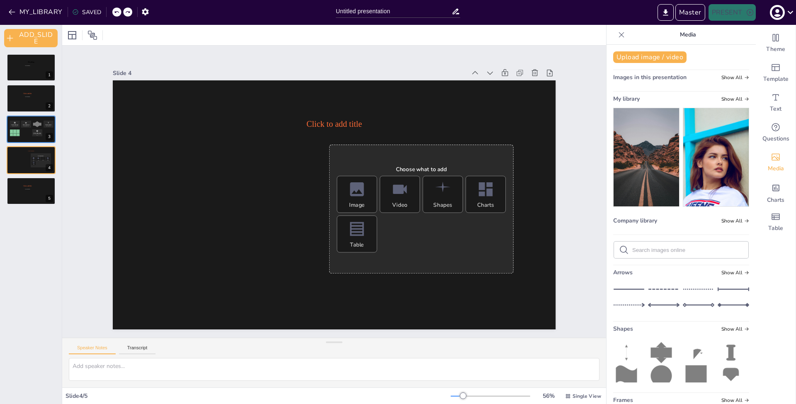
click at [516, 115] on div at bounding box center [334, 204] width 443 height 249
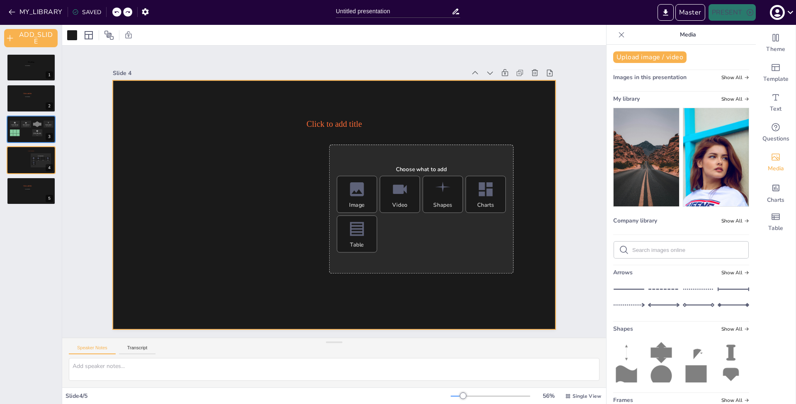
click at [617, 36] on icon at bounding box center [621, 35] width 8 height 8
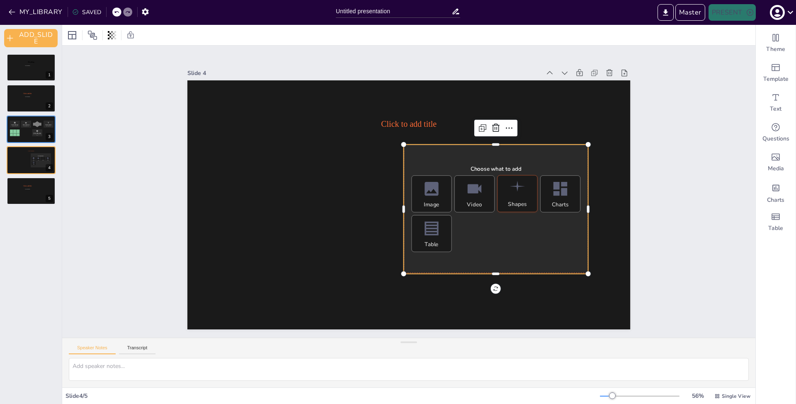
click at [515, 201] on div "Shapes" at bounding box center [517, 204] width 19 height 7
click at [508, 194] on icon "Add Shapes" at bounding box center [517, 188] width 19 height 19
click at [461, 195] on div "Video" at bounding box center [474, 193] width 40 height 37
click at [435, 194] on div "Image" at bounding box center [431, 193] width 40 height 37
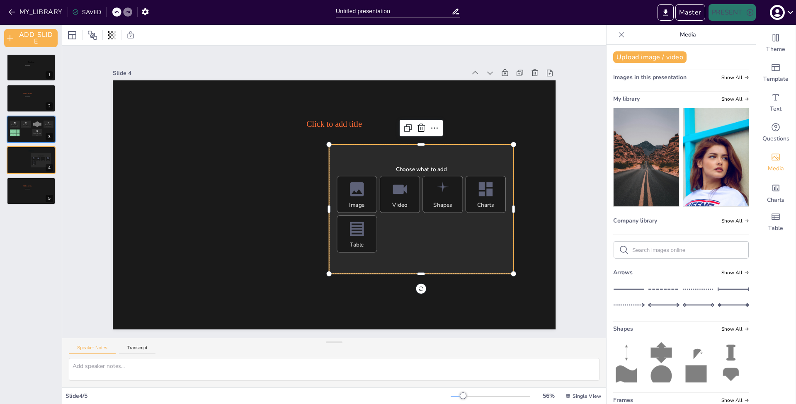
click at [642, 169] on img at bounding box center [645, 157] width 65 height 98
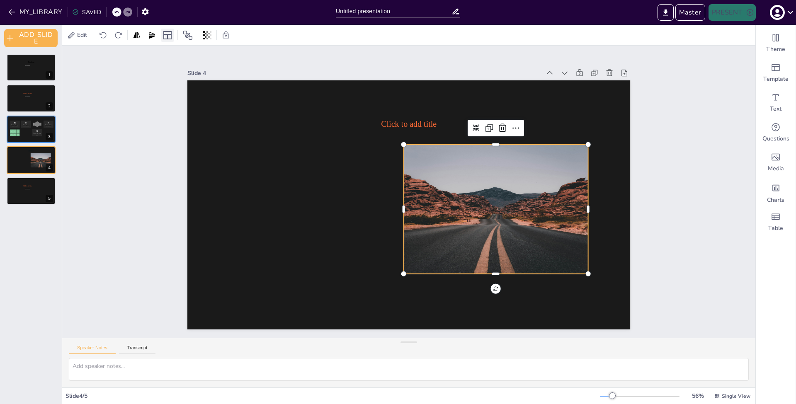
click at [167, 38] on icon at bounding box center [167, 35] width 8 height 8
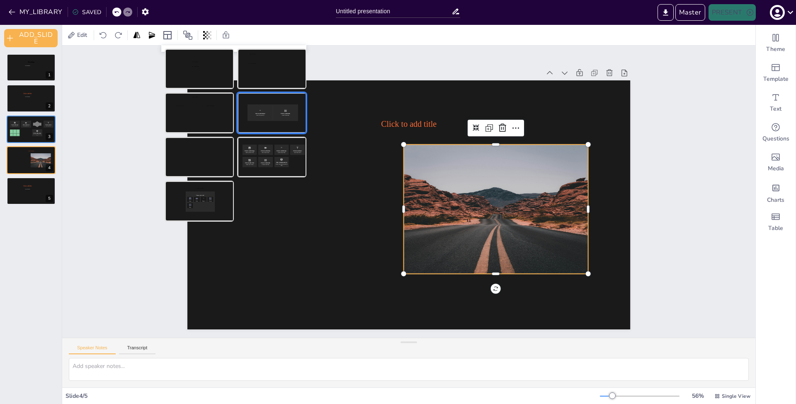
click at [295, 120] on div at bounding box center [272, 112] width 68 height 39
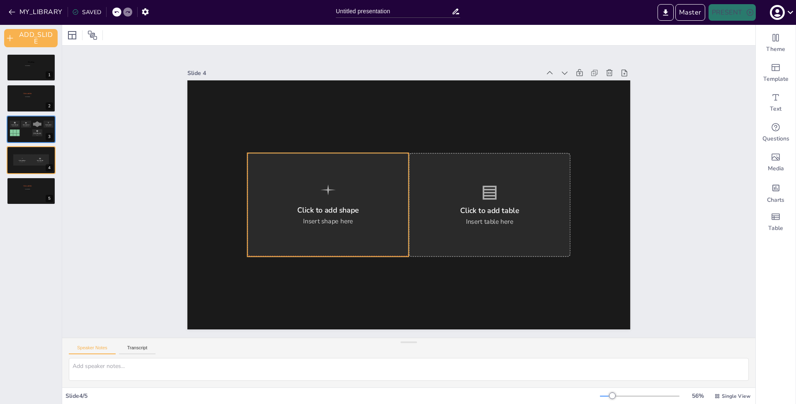
click at [354, 210] on div "Click to add shape Insert shape here" at bounding box center [328, 204] width 162 height 104
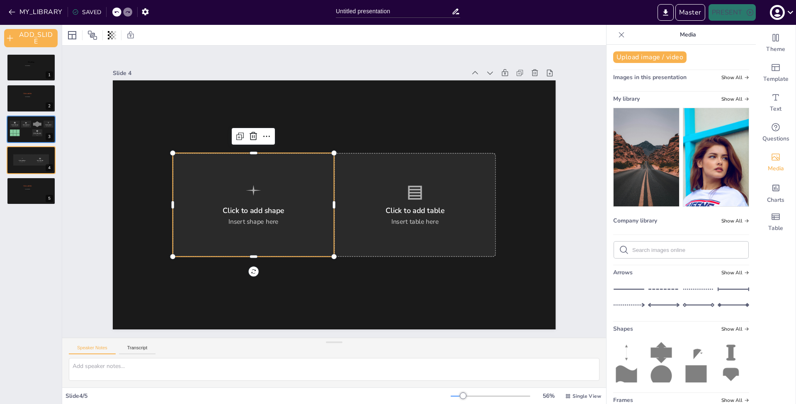
click at [688, 365] on icon at bounding box center [695, 377] width 21 height 24
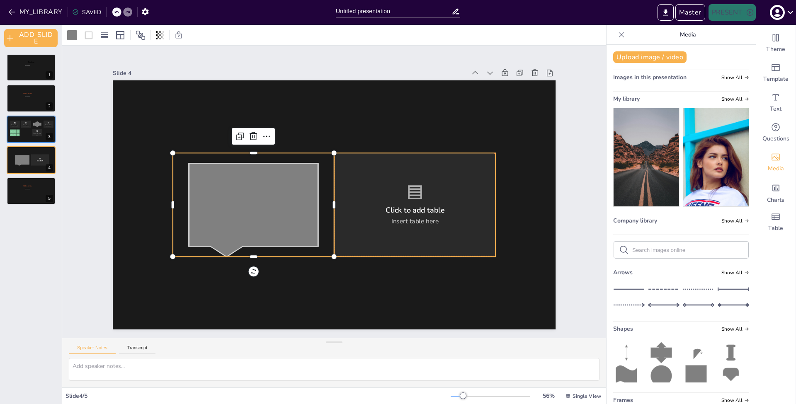
click at [464, 218] on div "Click to add table Insert table here" at bounding box center [415, 204] width 162 height 104
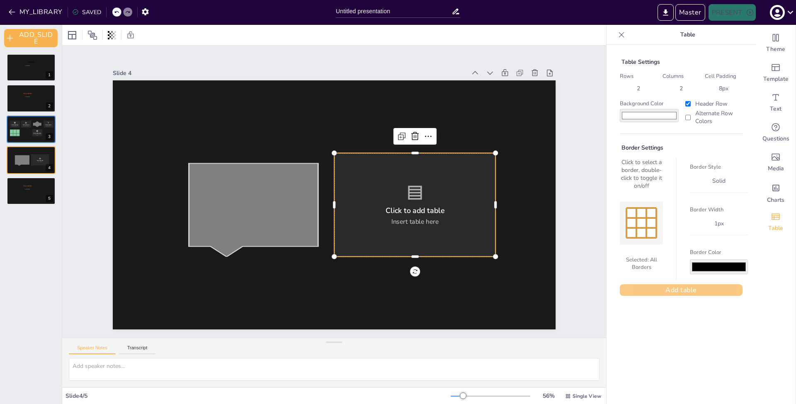
click at [653, 291] on button "Add table" at bounding box center [680, 290] width 123 height 12
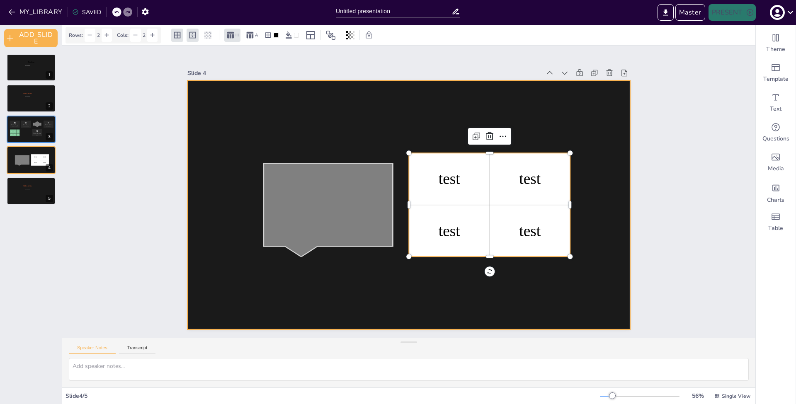
click at [518, 285] on div at bounding box center [408, 204] width 443 height 249
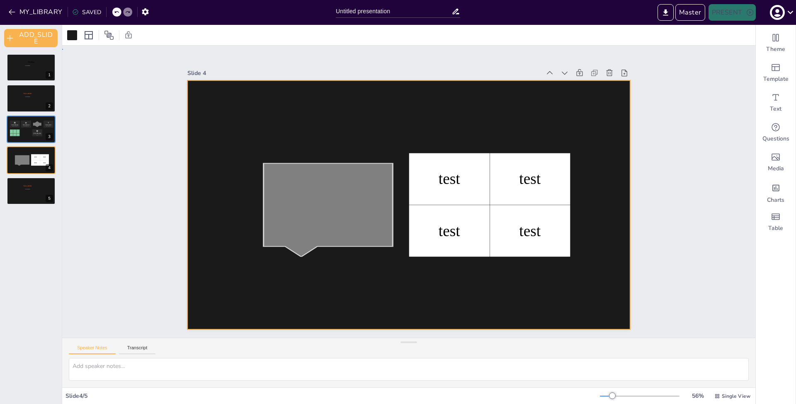
click at [329, 117] on div at bounding box center [408, 204] width 443 height 249
